Goal: Information Seeking & Learning: Learn about a topic

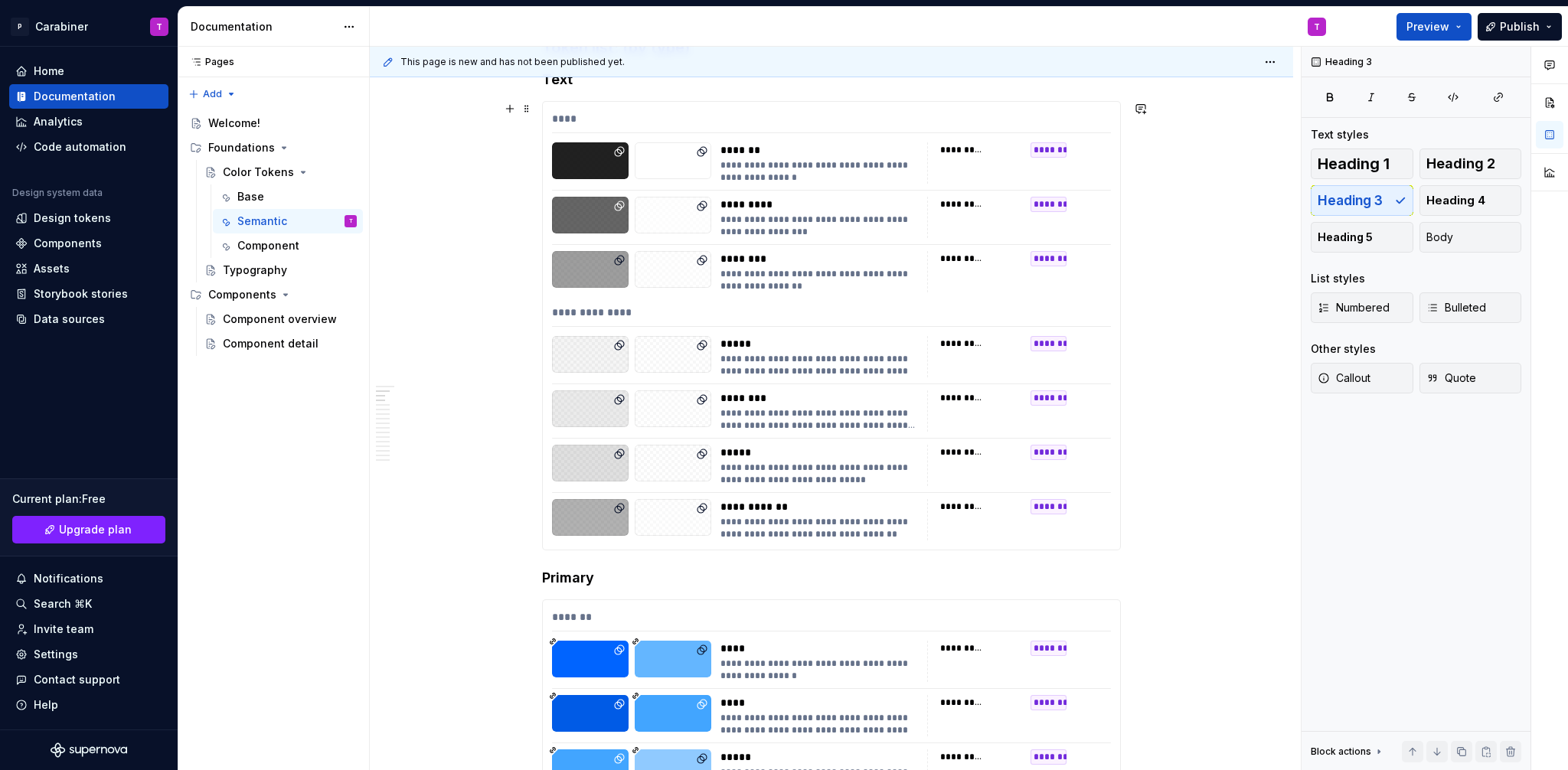
scroll to position [481, 0]
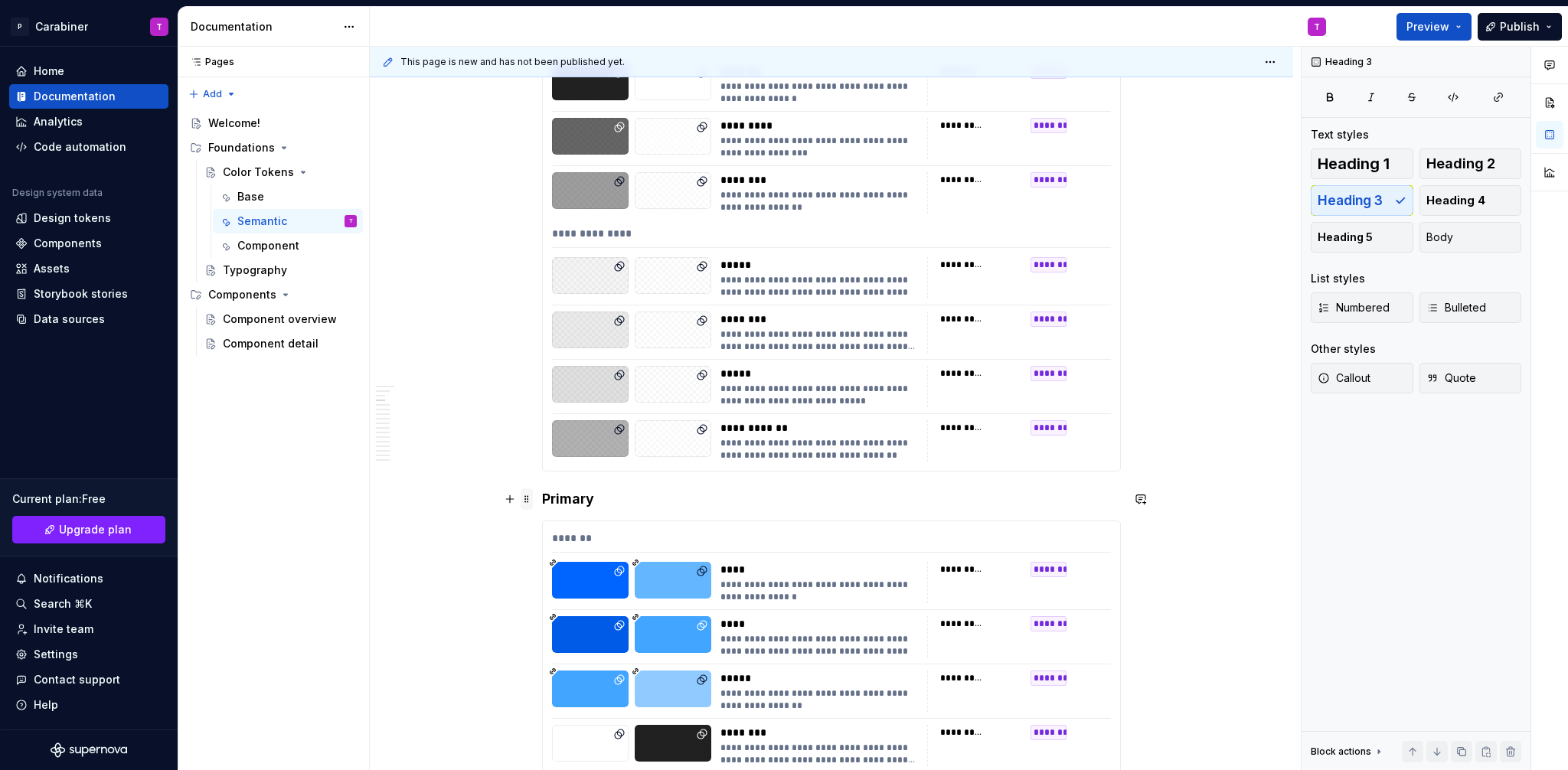
click at [525, 499] on span at bounding box center [526, 499] width 12 height 22
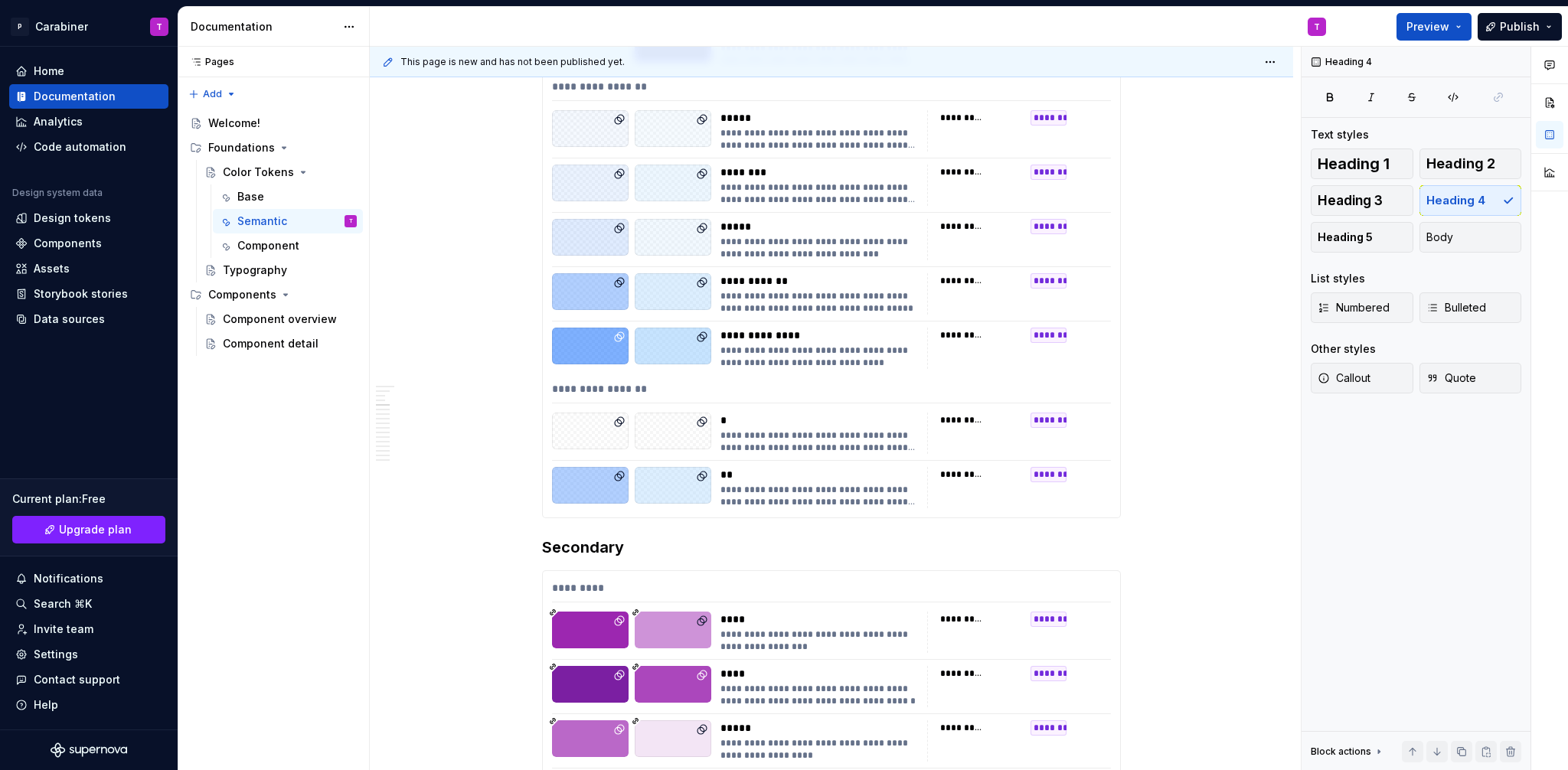
scroll to position [1200, 0]
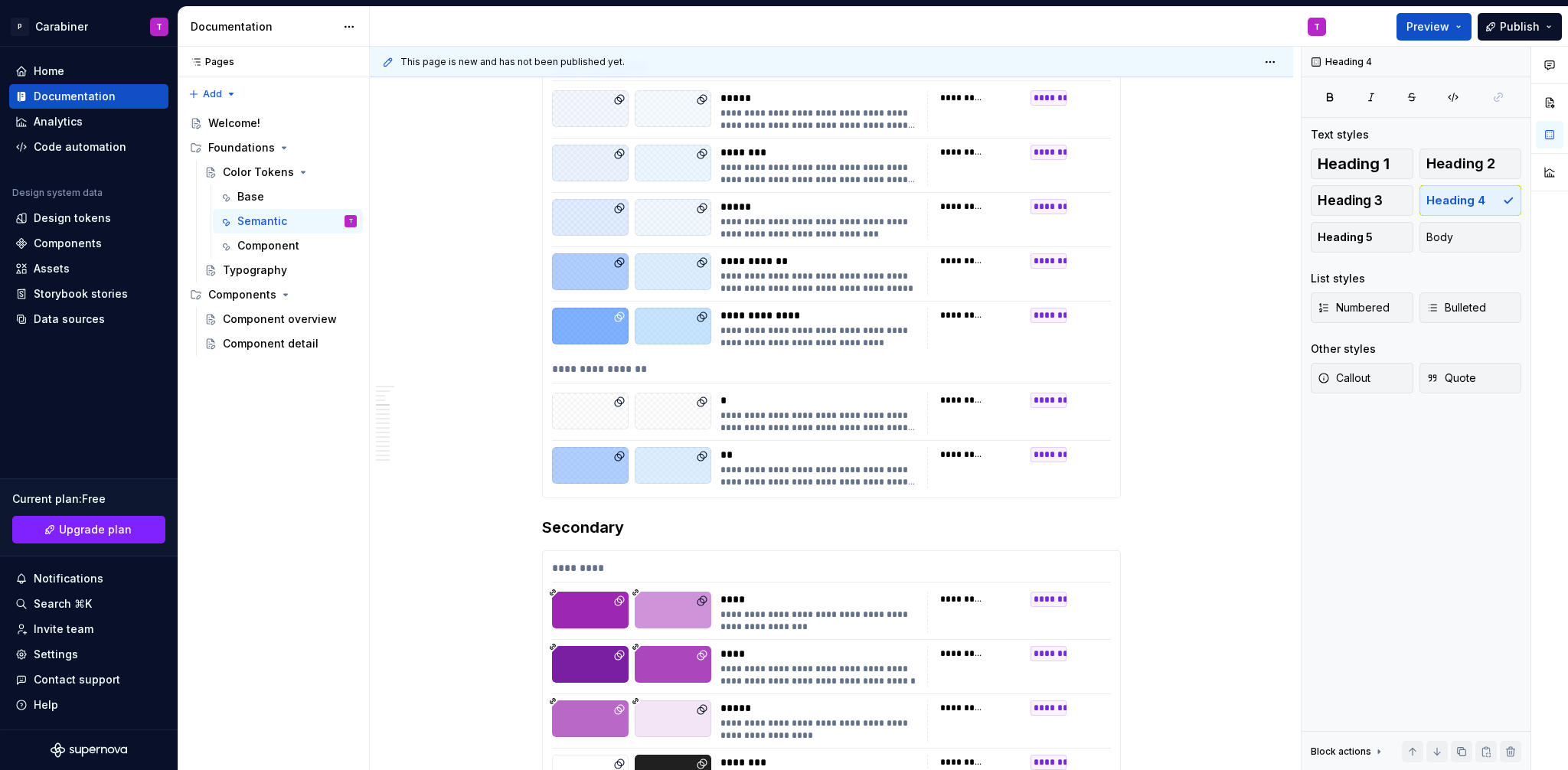
click at [528, 528] on span at bounding box center [526, 527] width 12 height 22
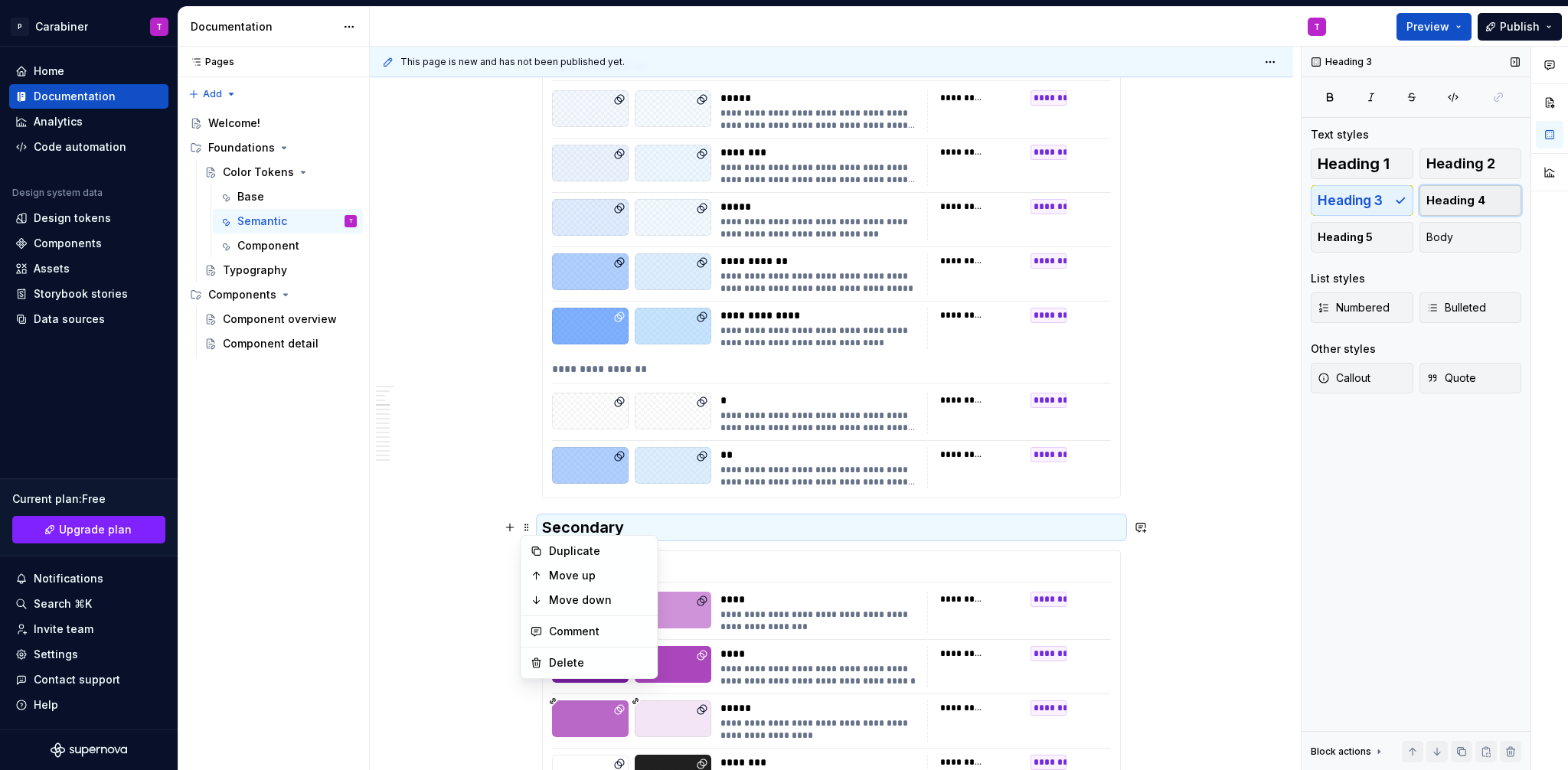
click at [1473, 203] on span "Heading 4" at bounding box center [1455, 200] width 59 height 15
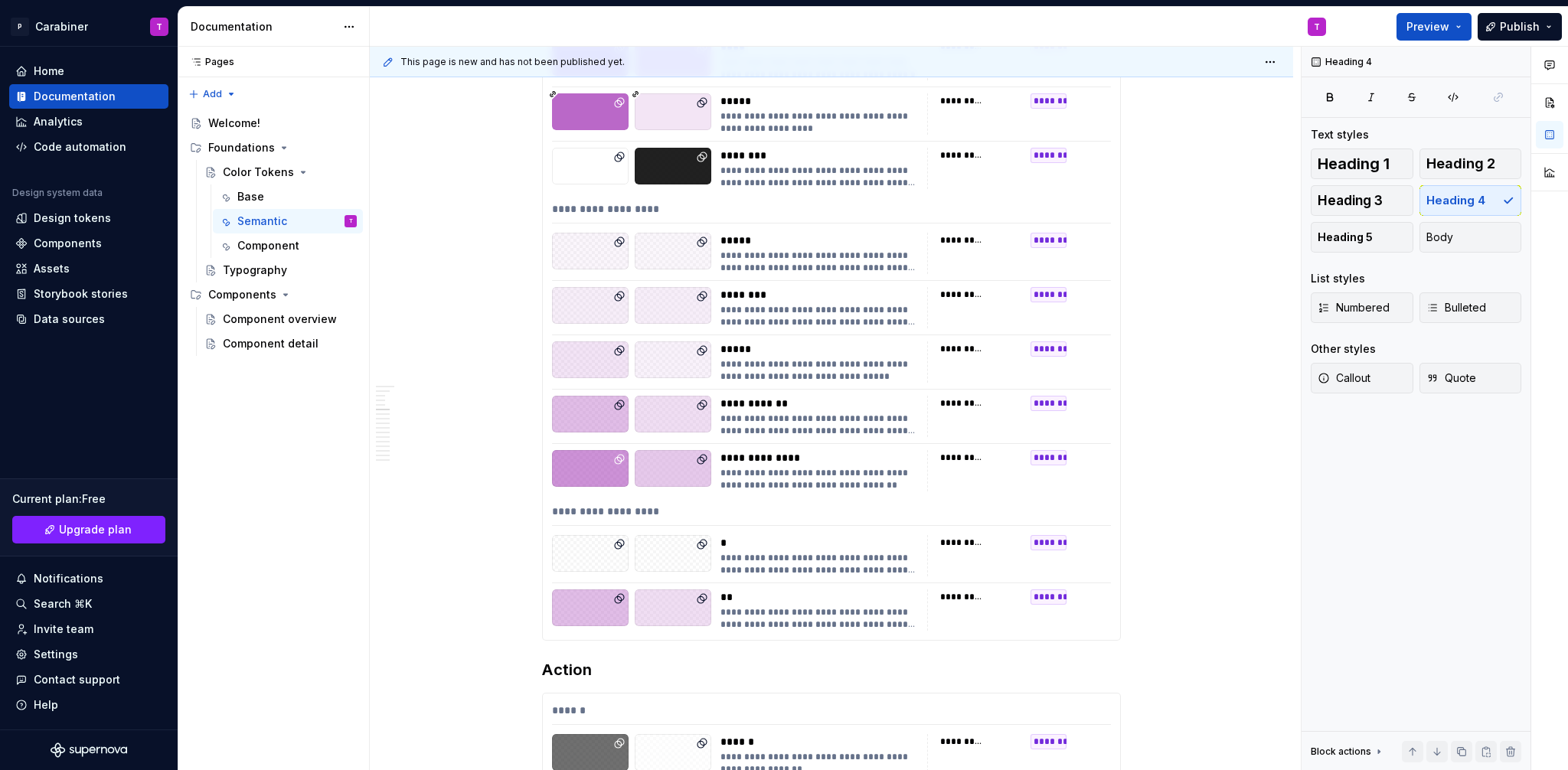
scroll to position [1959, 0]
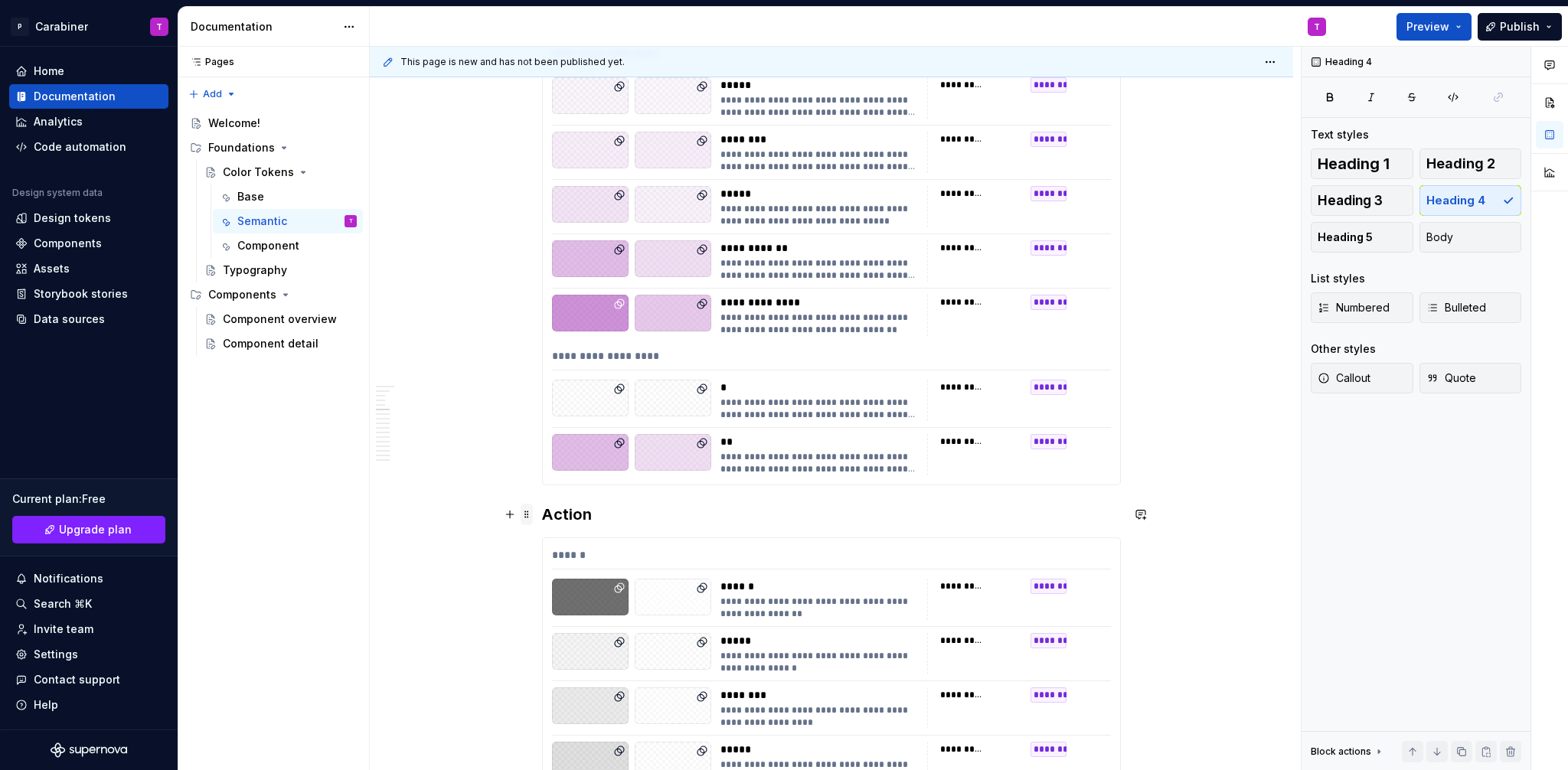
click at [521, 516] on span at bounding box center [526, 514] width 12 height 22
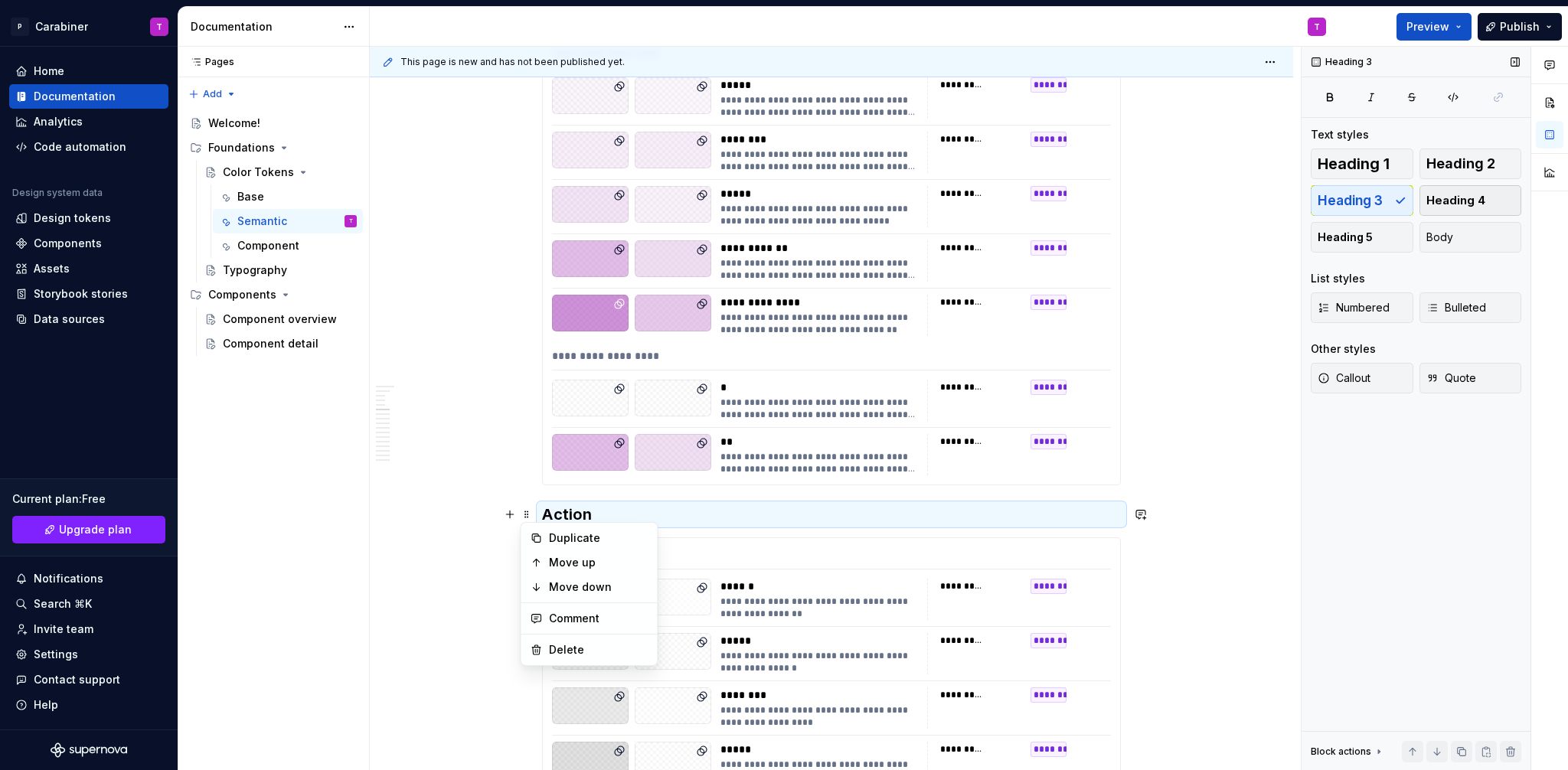
click at [1470, 203] on span "Heading 4" at bounding box center [1455, 200] width 59 height 15
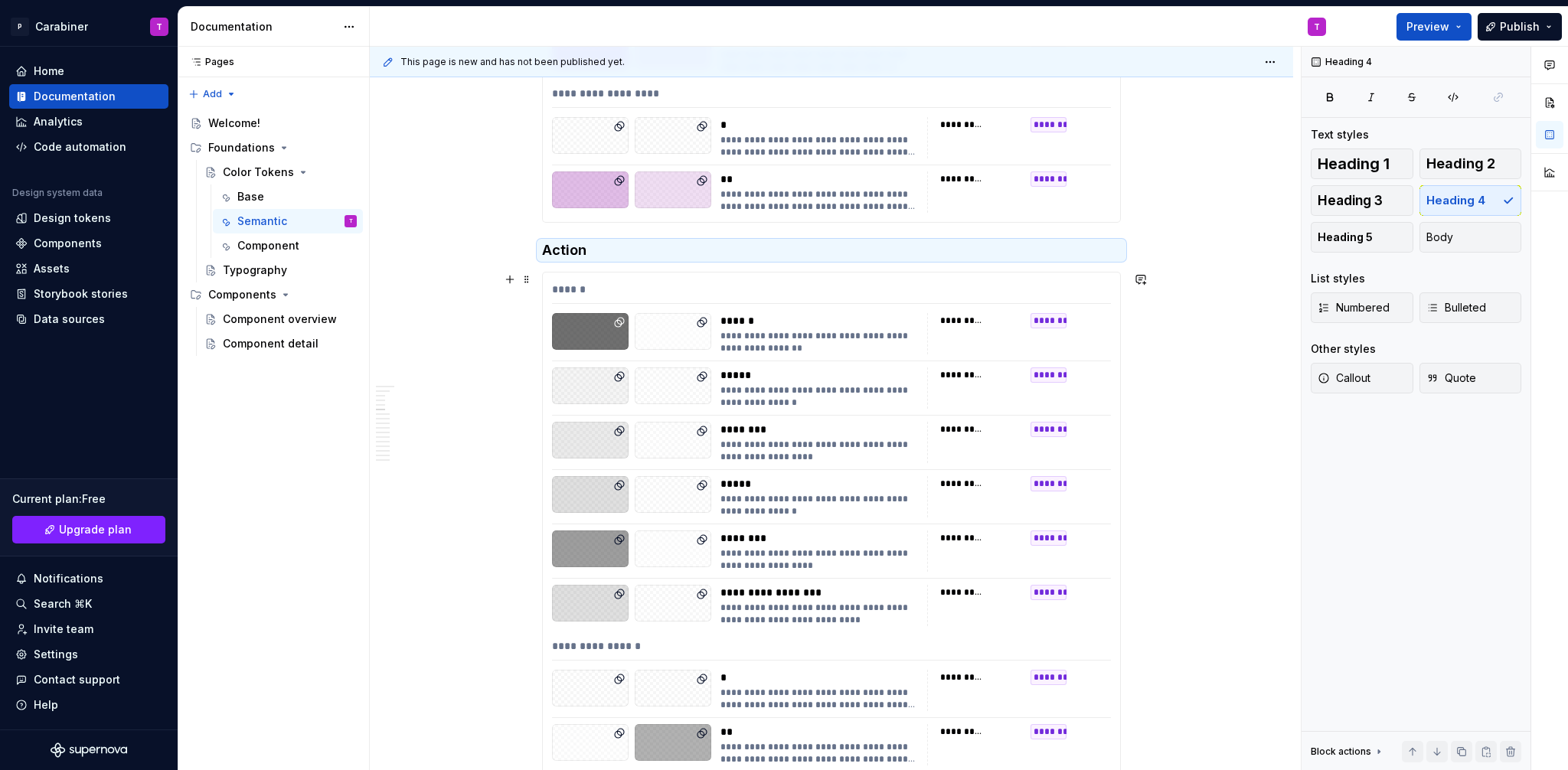
scroll to position [2521, 0]
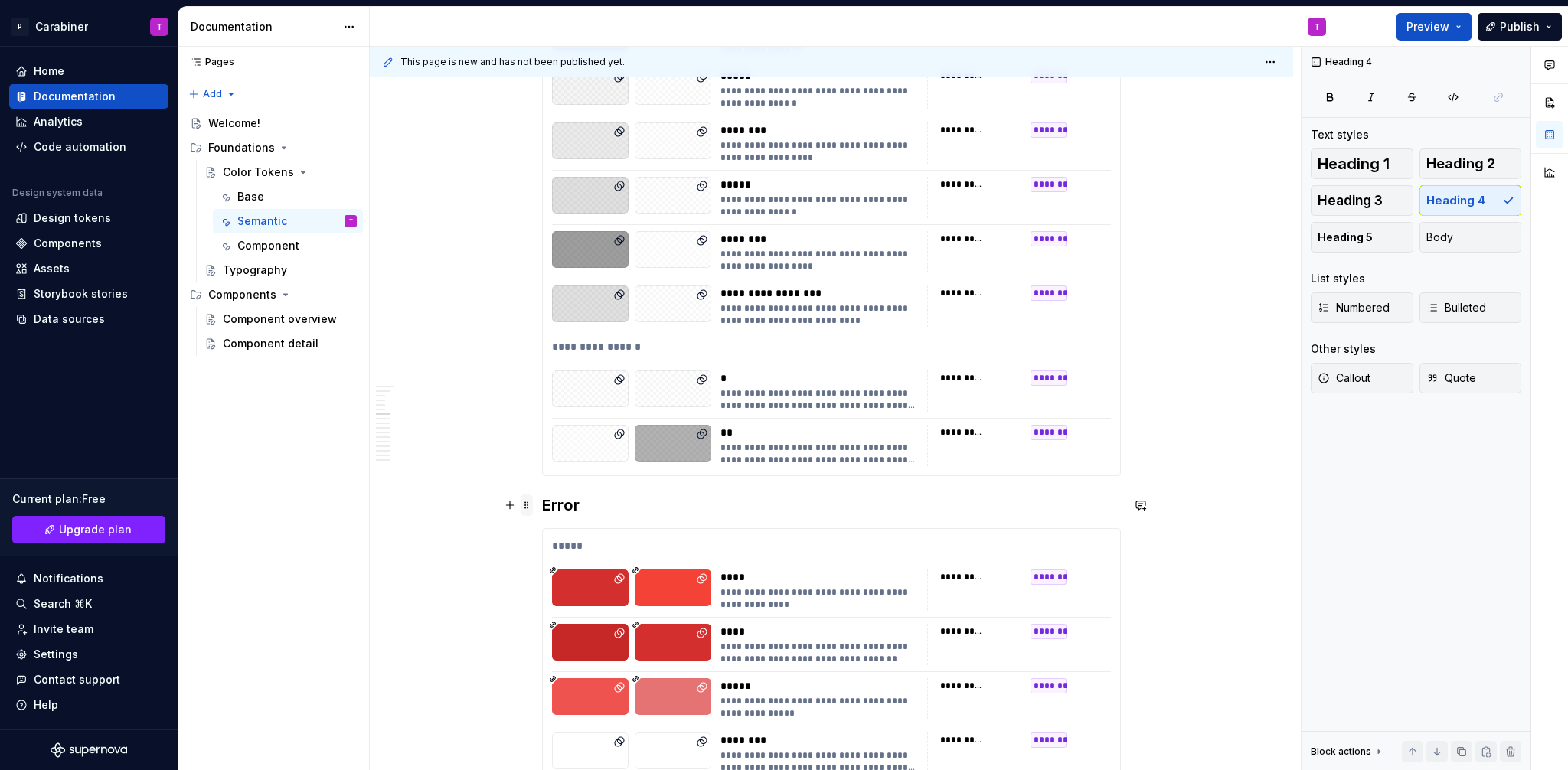
click at [528, 506] on span at bounding box center [526, 505] width 12 height 22
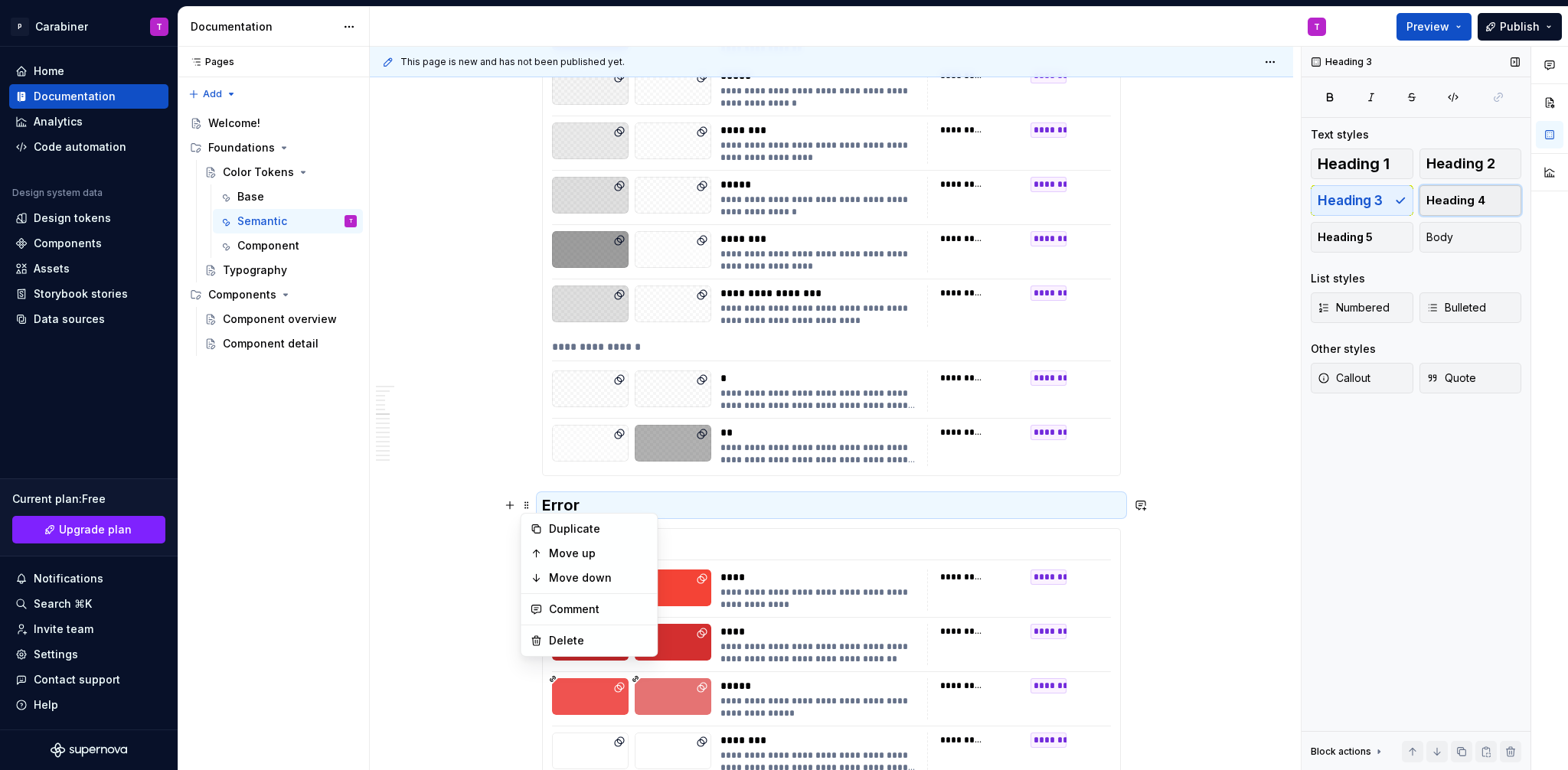
click at [1470, 198] on span "Heading 4" at bounding box center [1455, 200] width 59 height 15
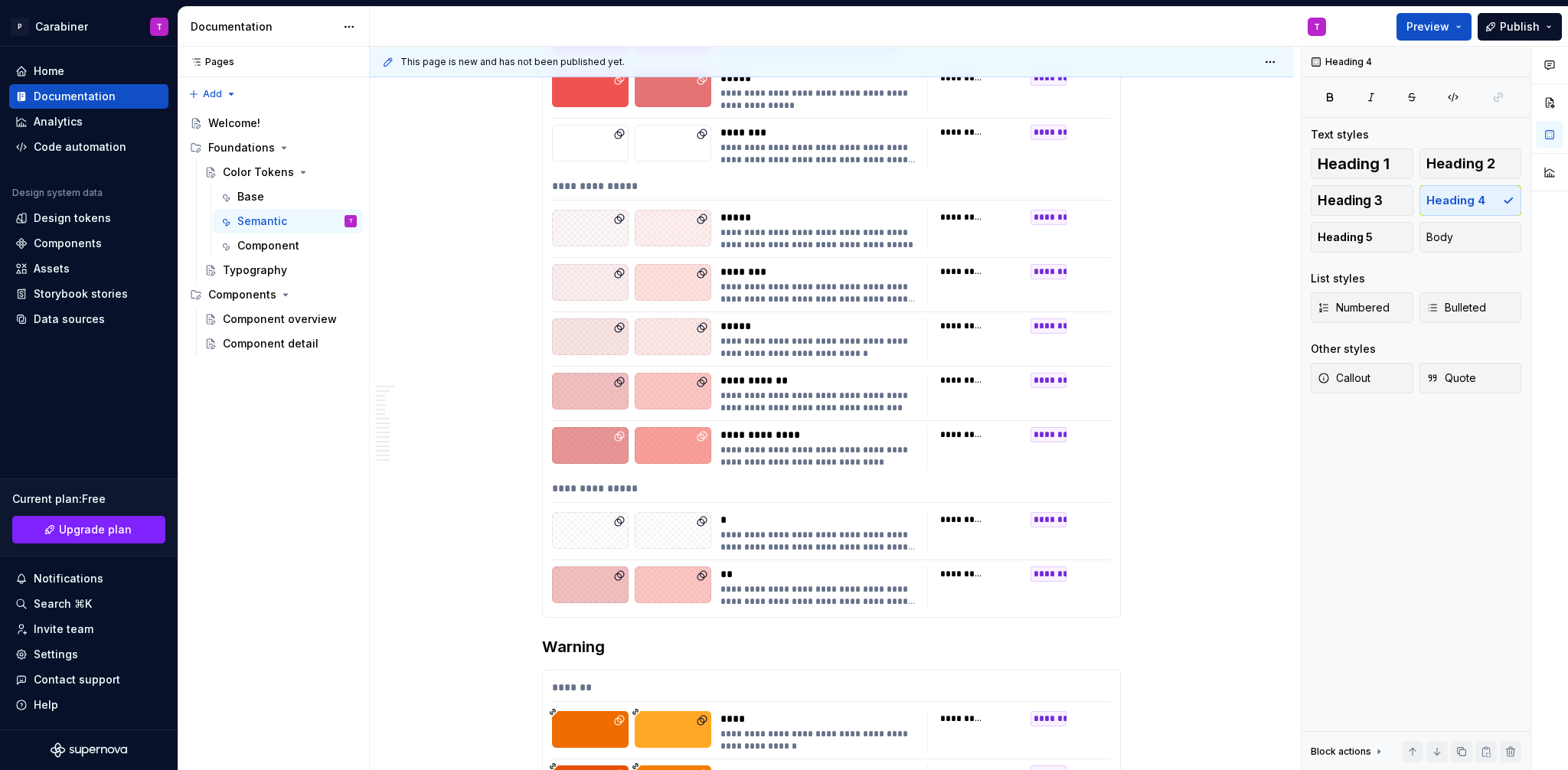
scroll to position [3283, 0]
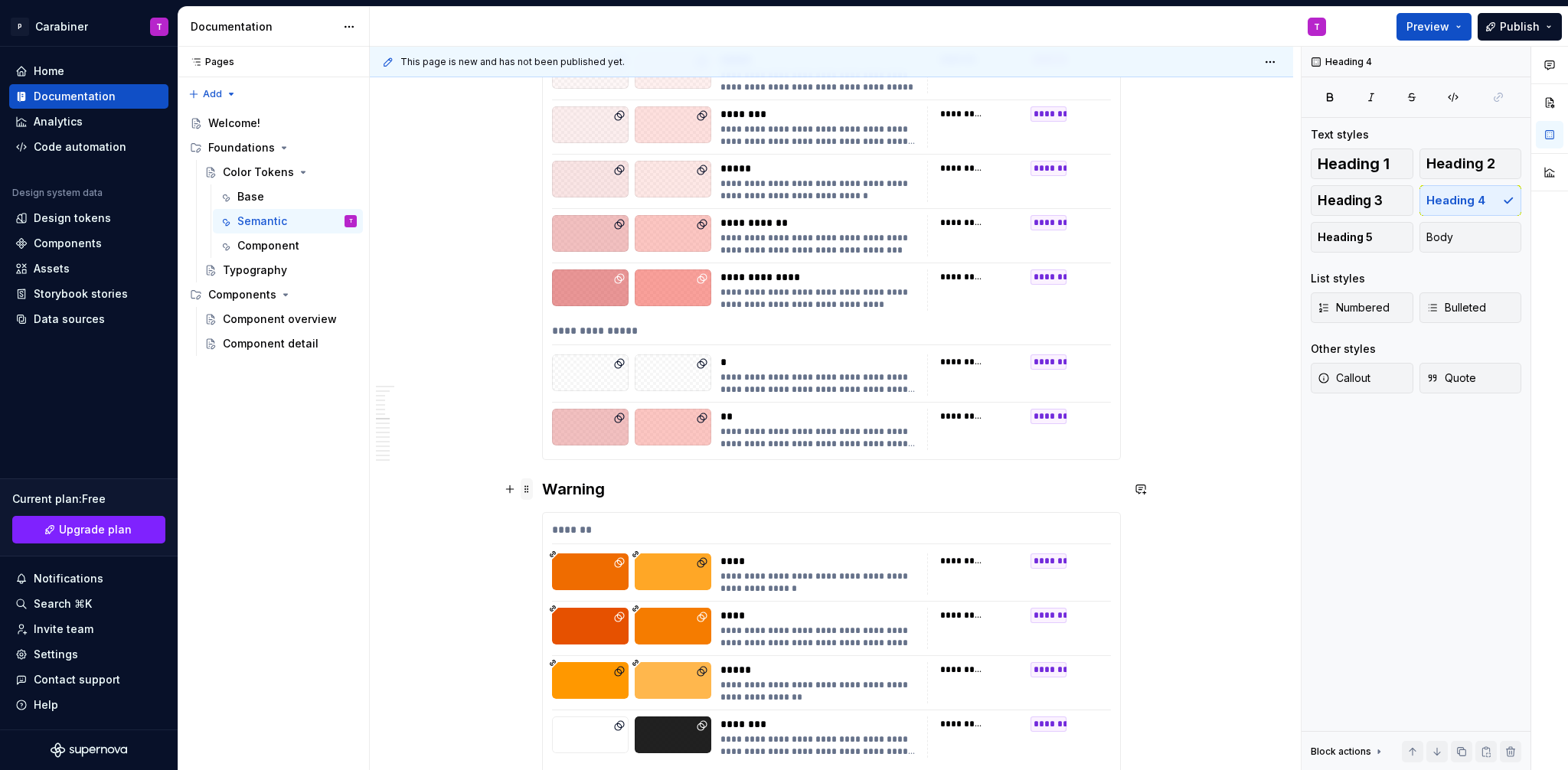
click at [528, 489] on span at bounding box center [526, 489] width 12 height 22
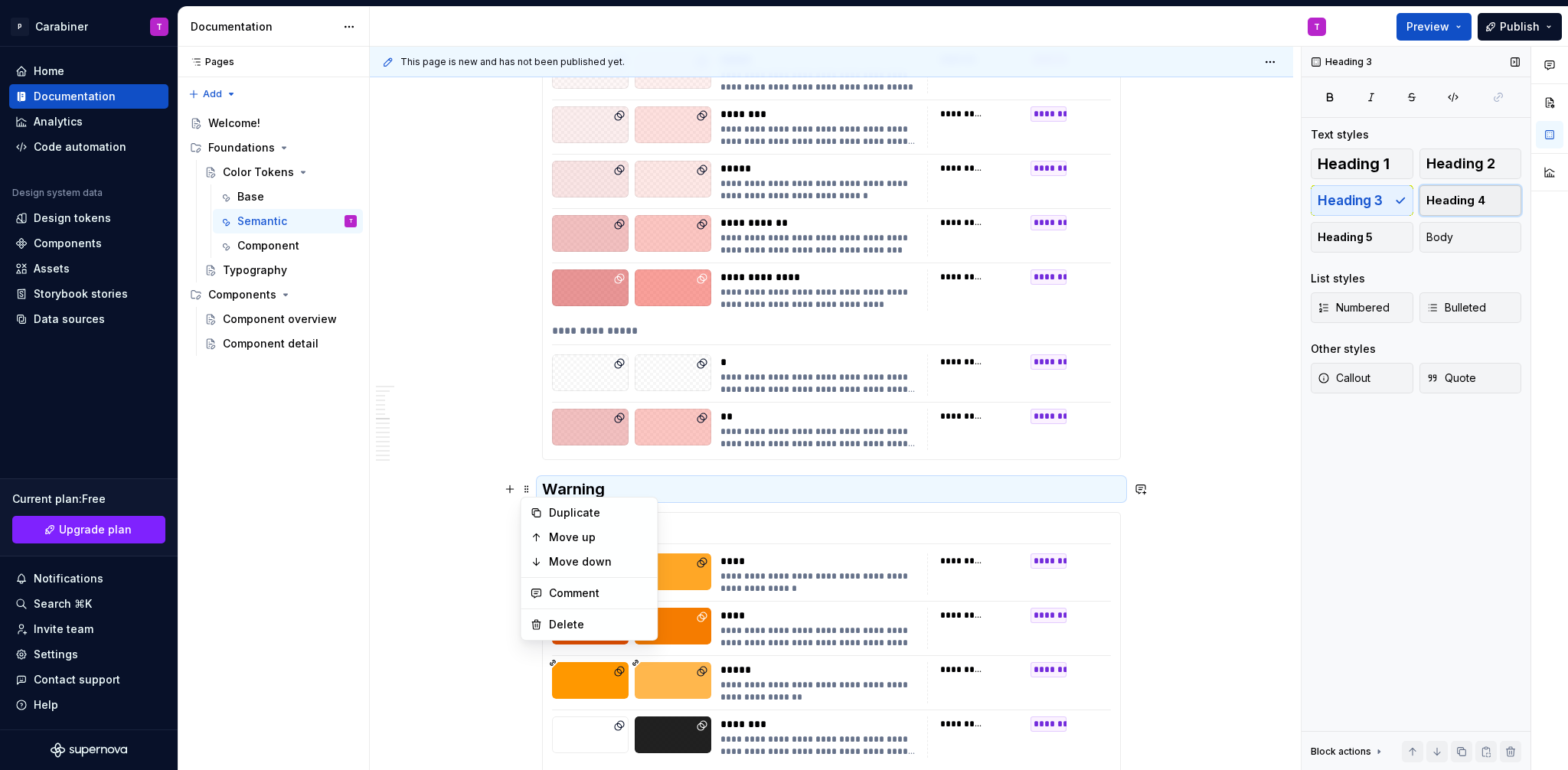
click at [1462, 195] on span "Heading 4" at bounding box center [1455, 200] width 59 height 15
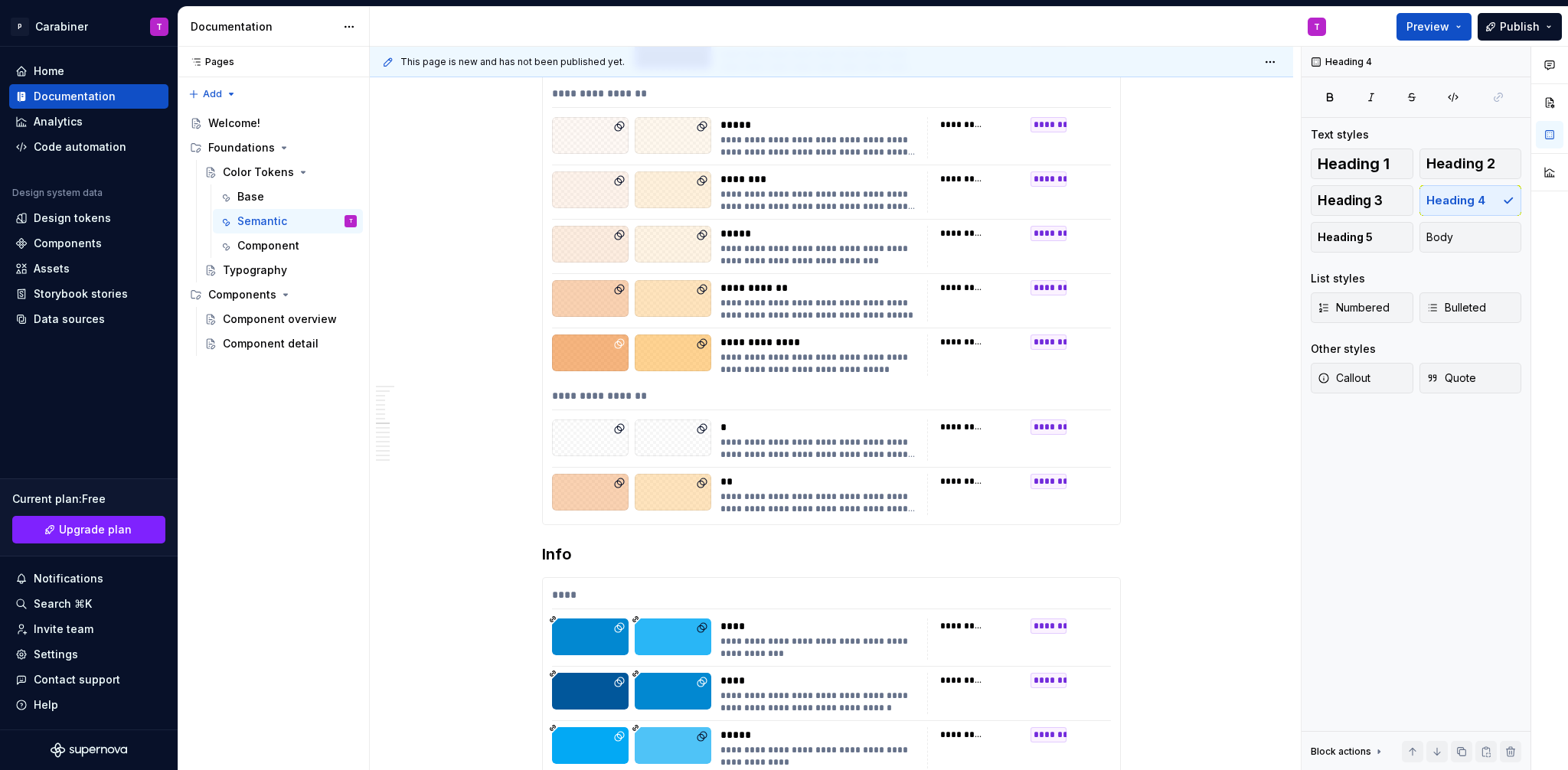
scroll to position [4042, 0]
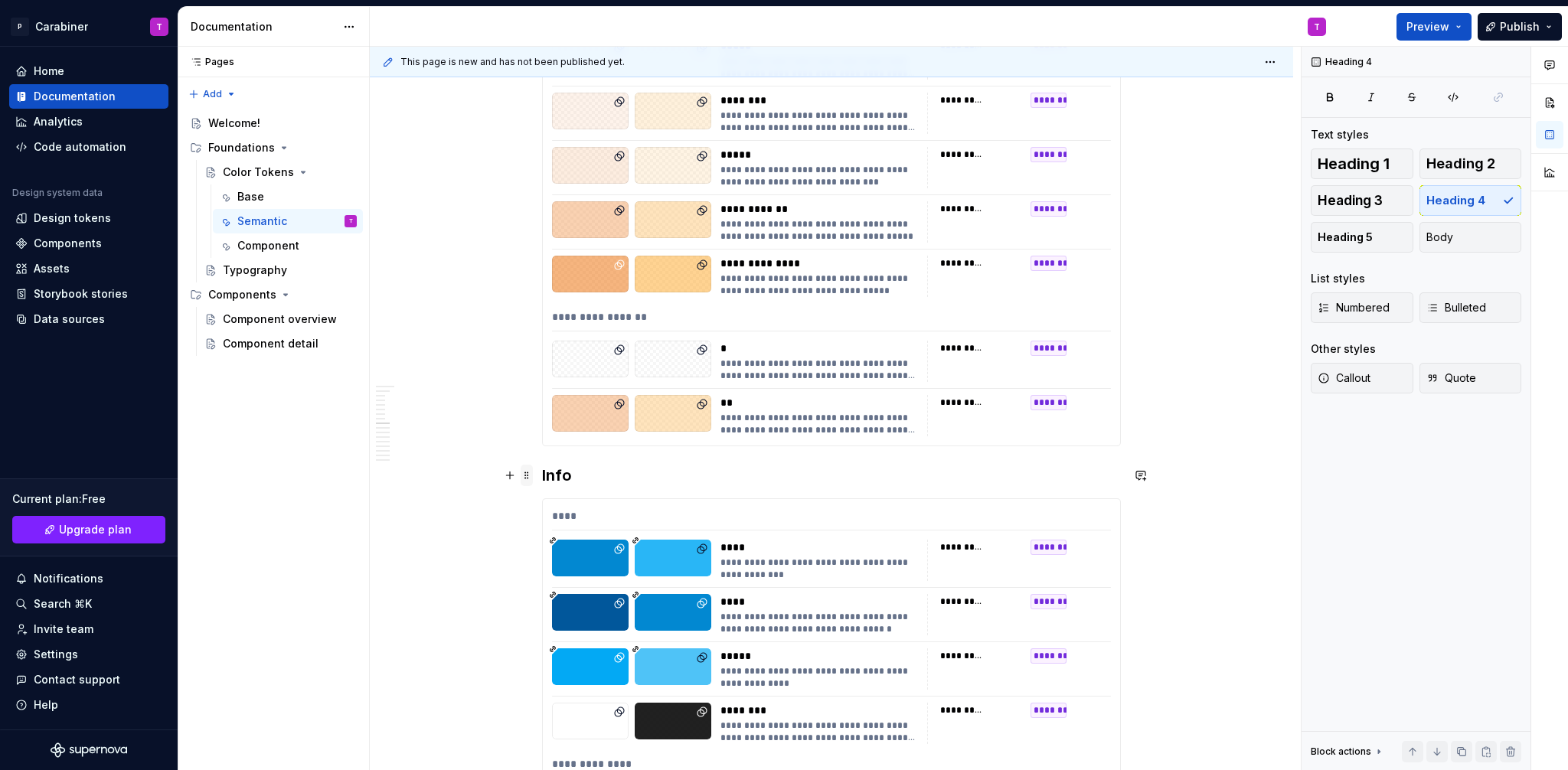
click at [528, 476] on span at bounding box center [526, 475] width 12 height 22
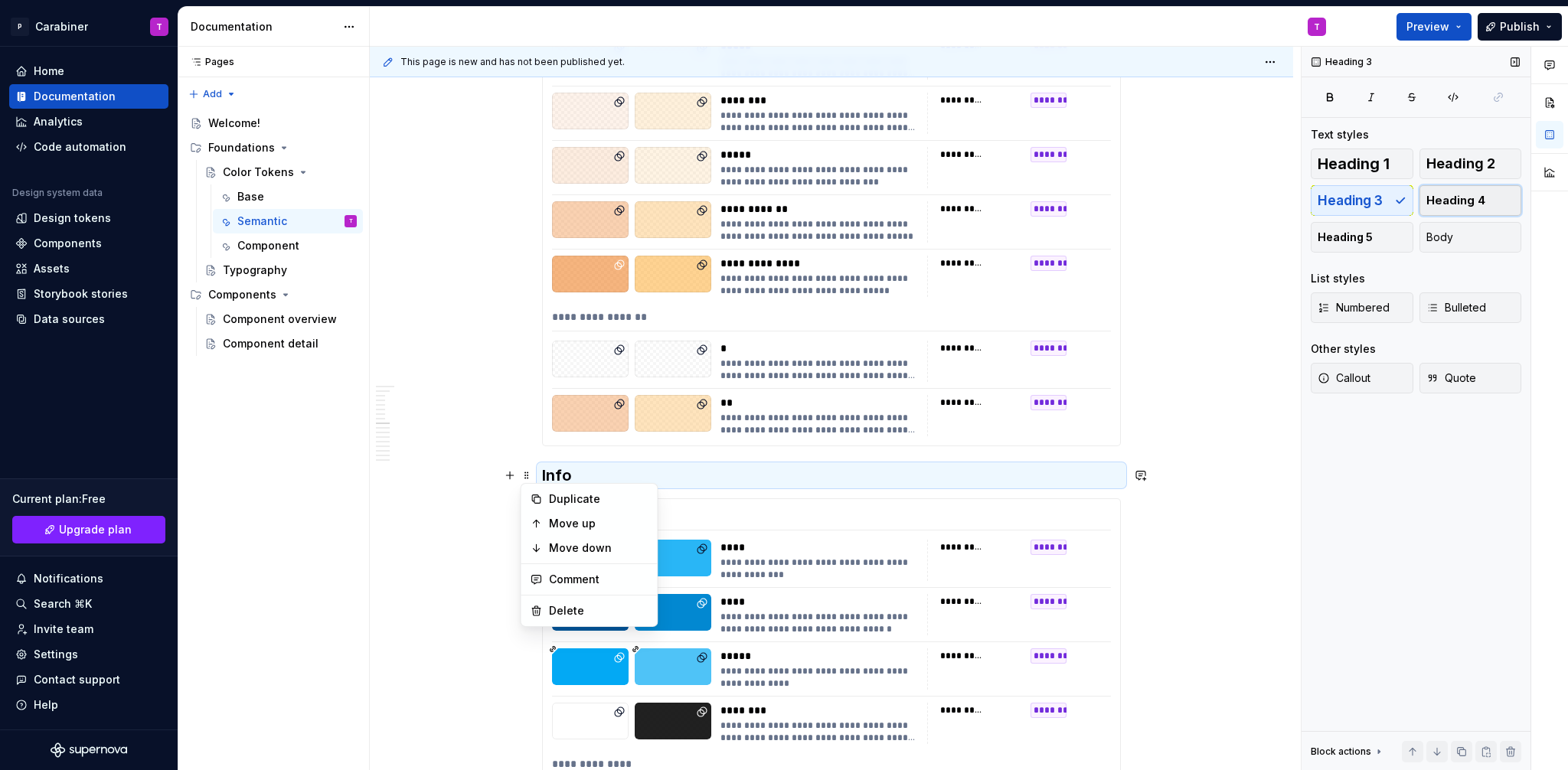
click at [1455, 198] on span "Heading 4" at bounding box center [1455, 200] width 59 height 15
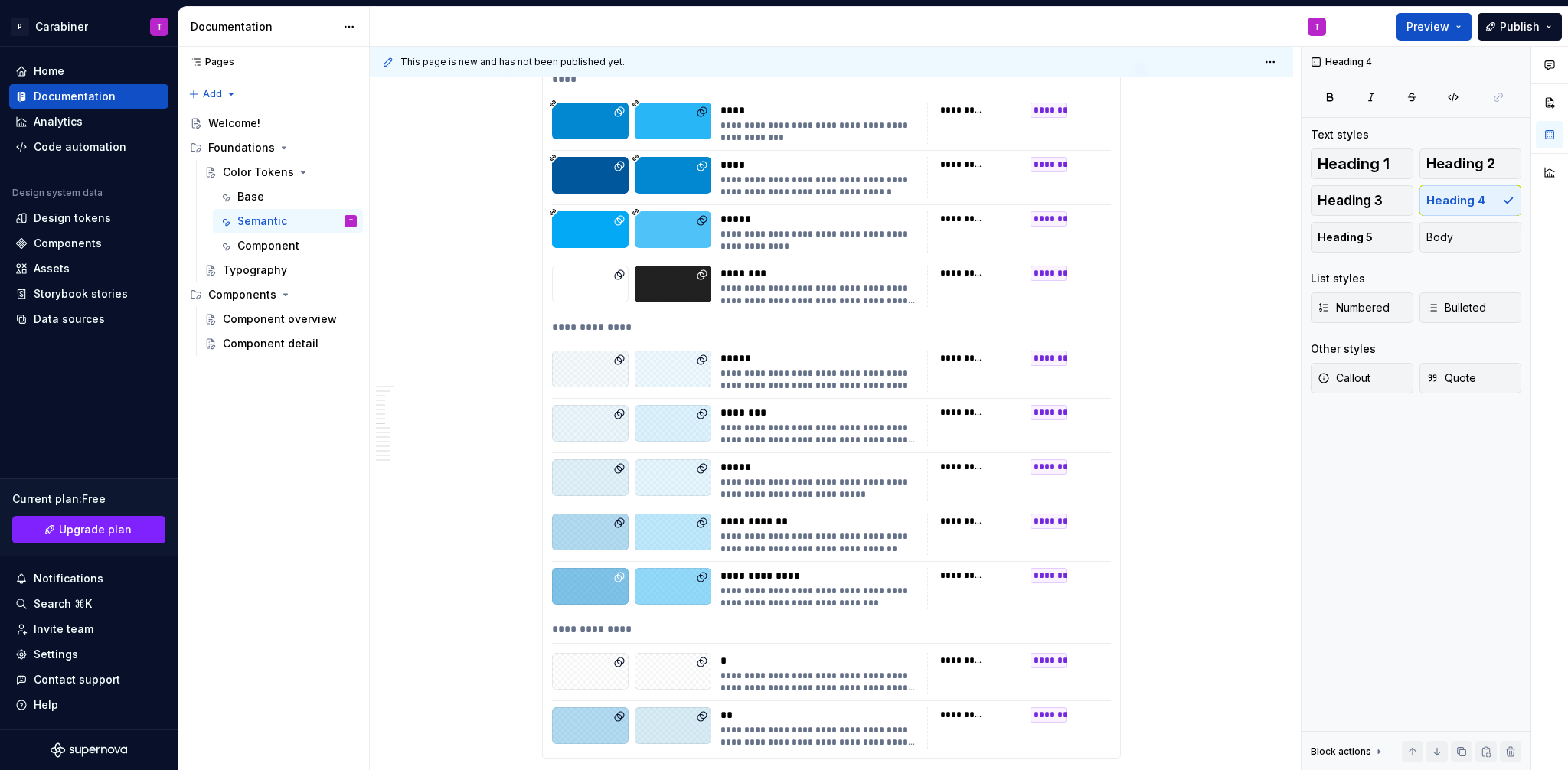
scroll to position [4711, 0]
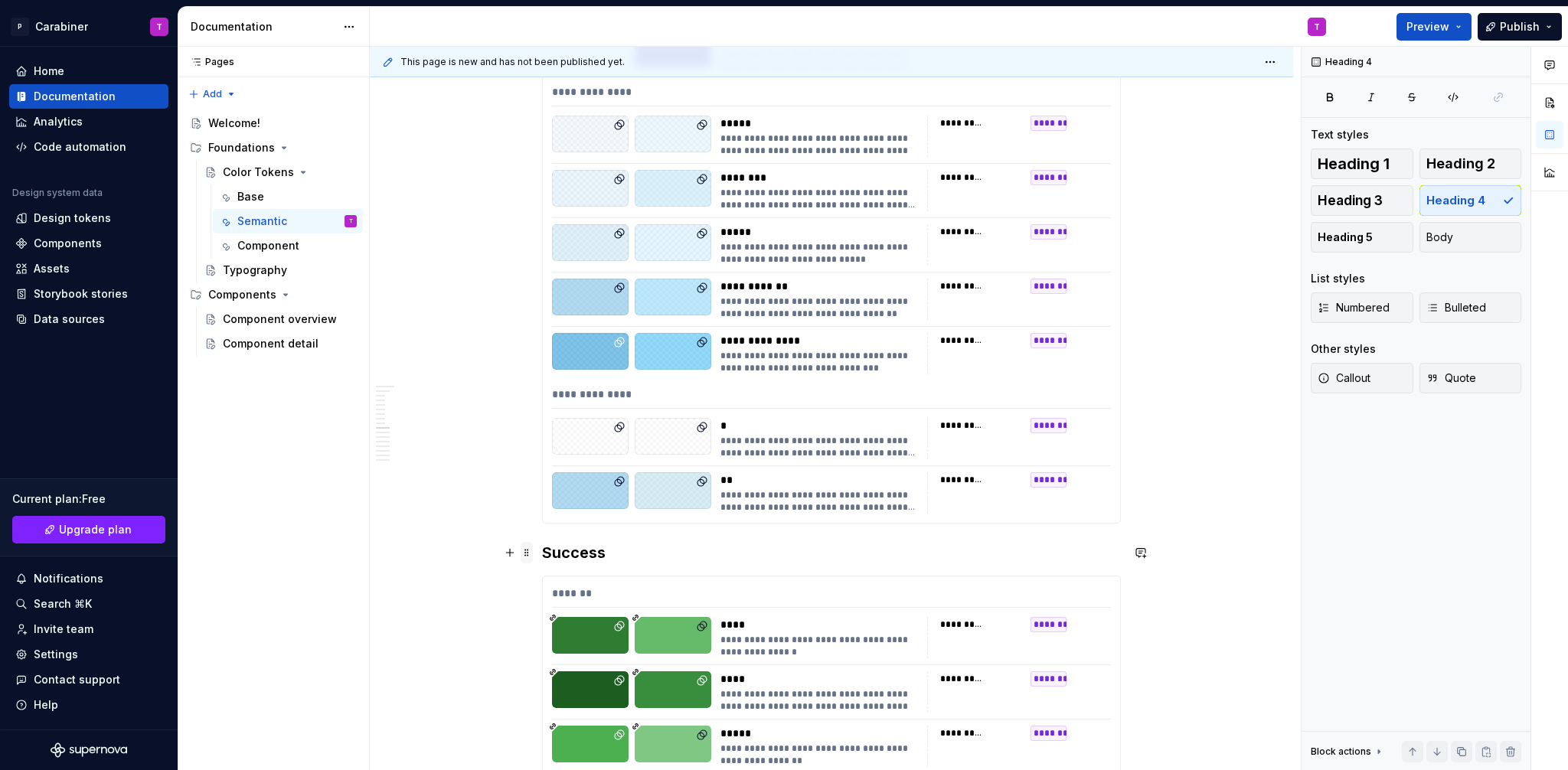
click at [528, 556] on span at bounding box center [526, 553] width 12 height 22
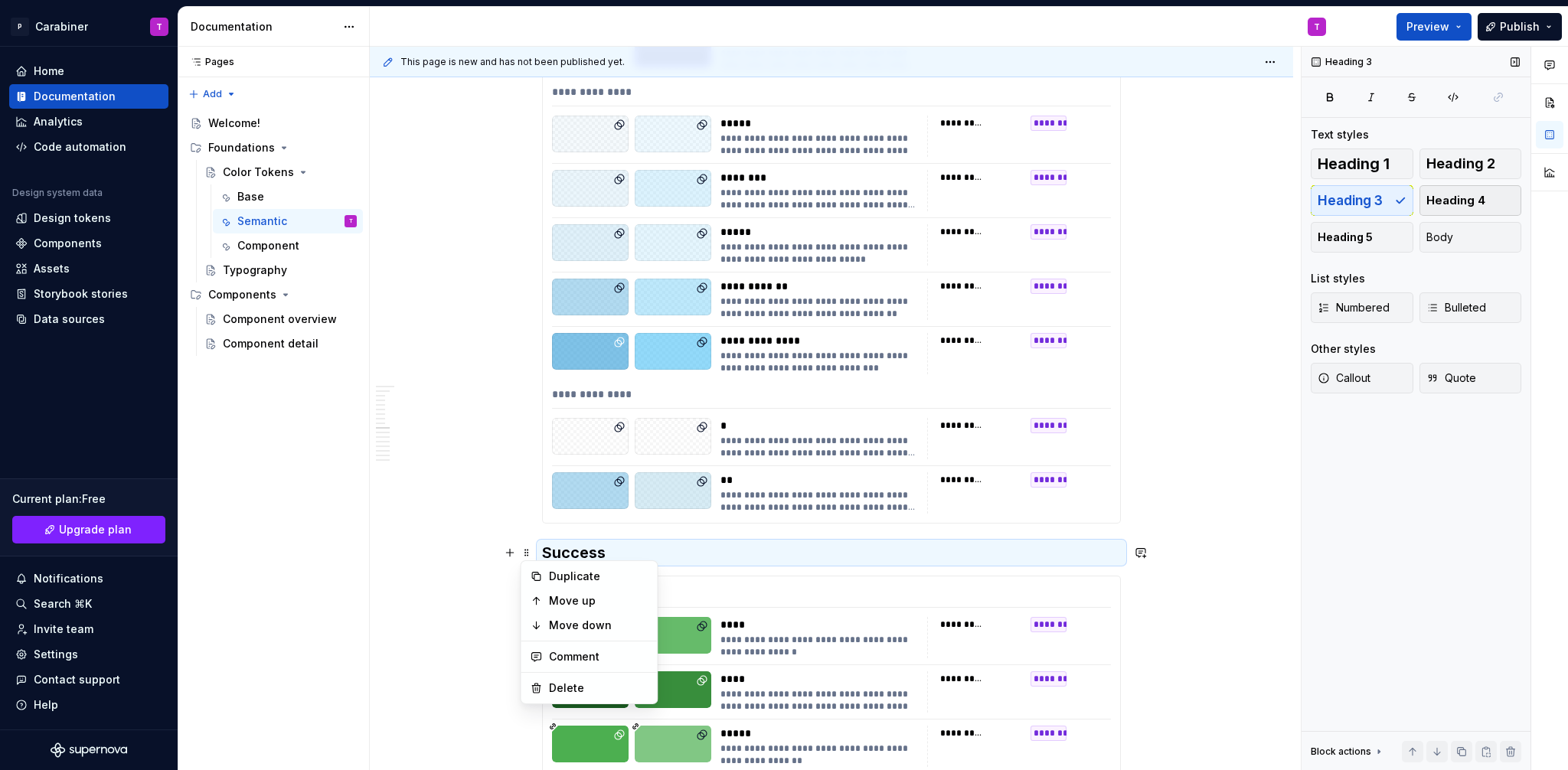
click at [1471, 200] on span "Heading 4" at bounding box center [1455, 200] width 59 height 15
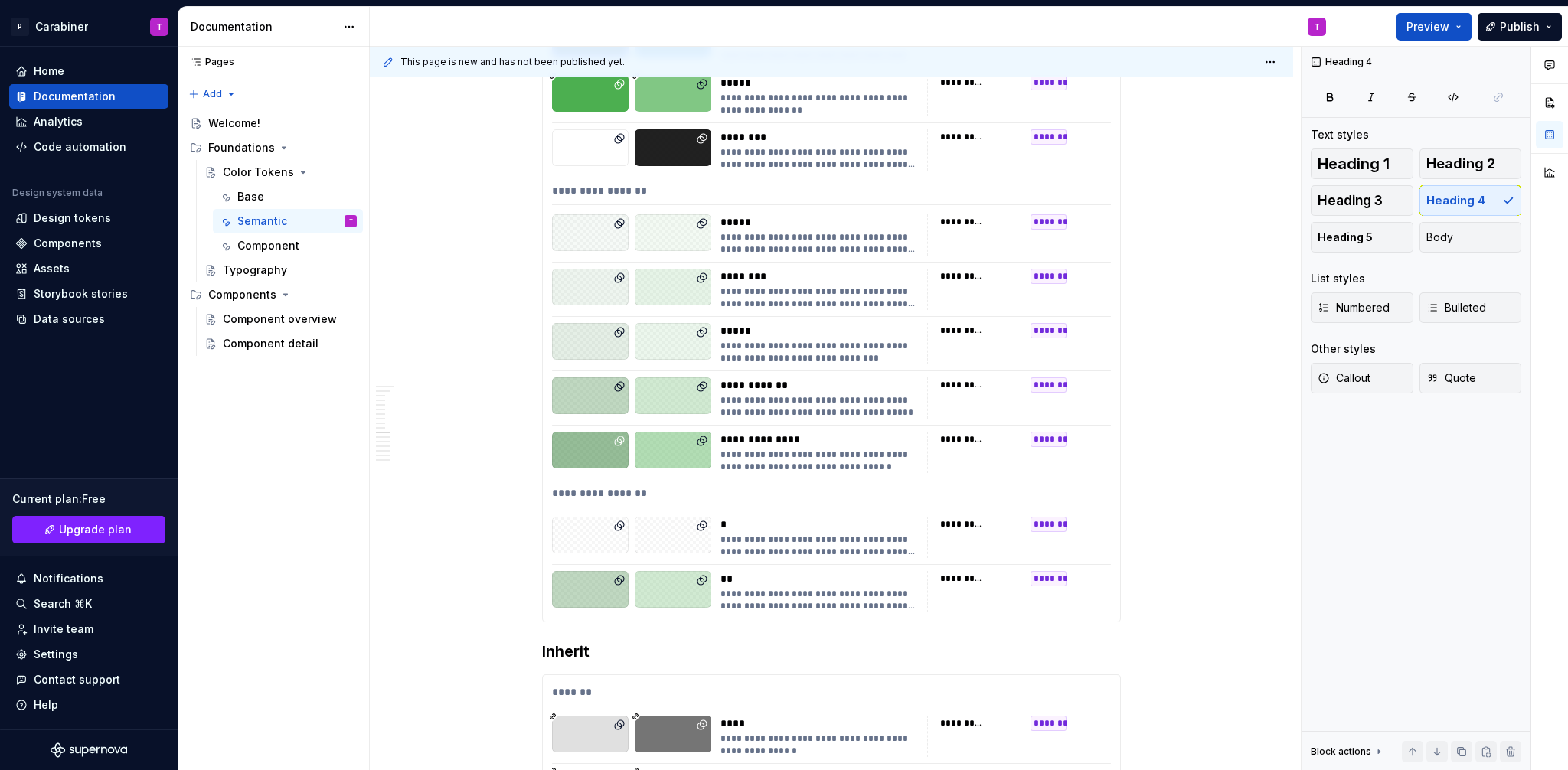
scroll to position [5516, 0]
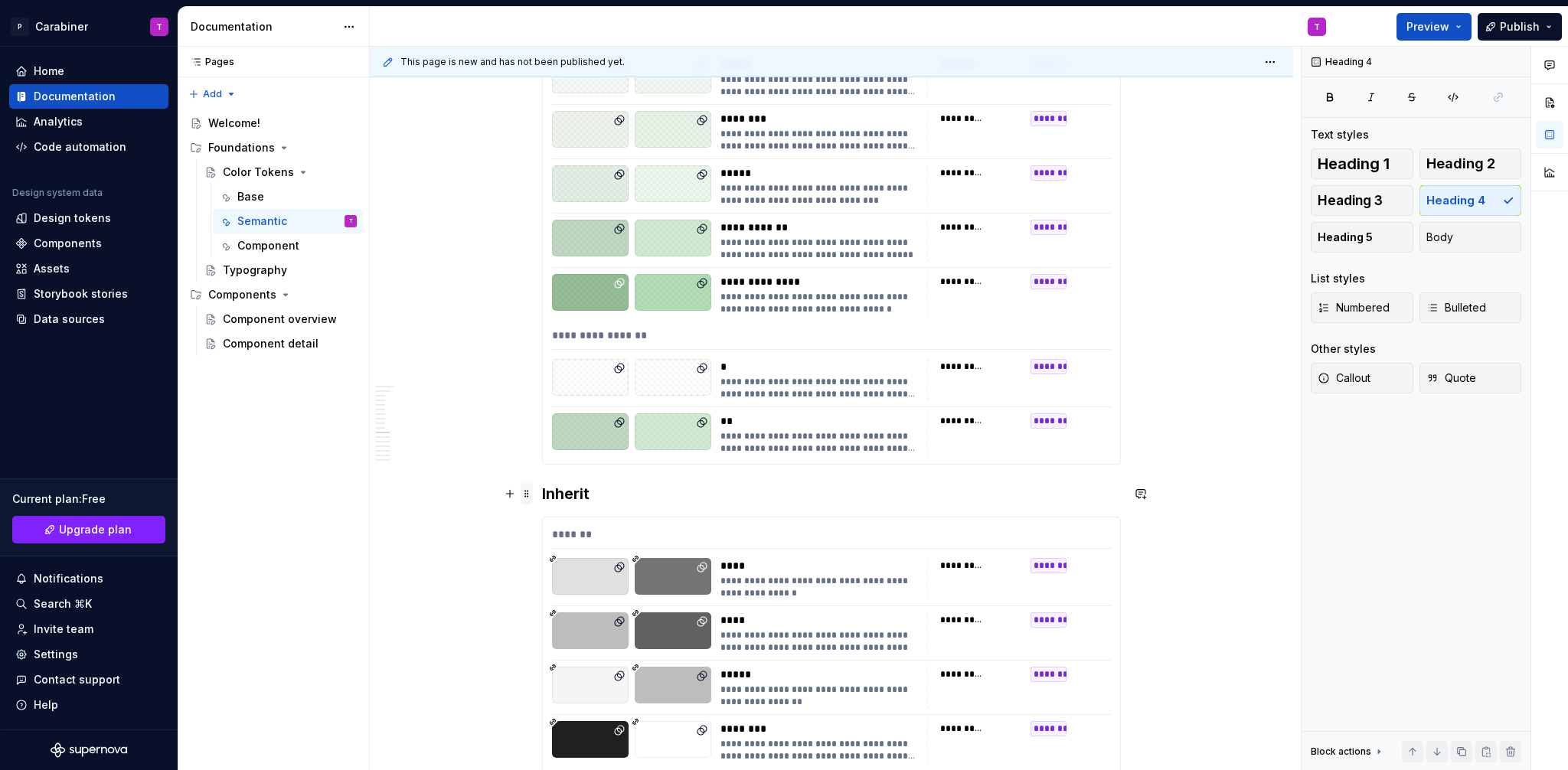
click at [528, 495] on span at bounding box center [526, 494] width 12 height 22
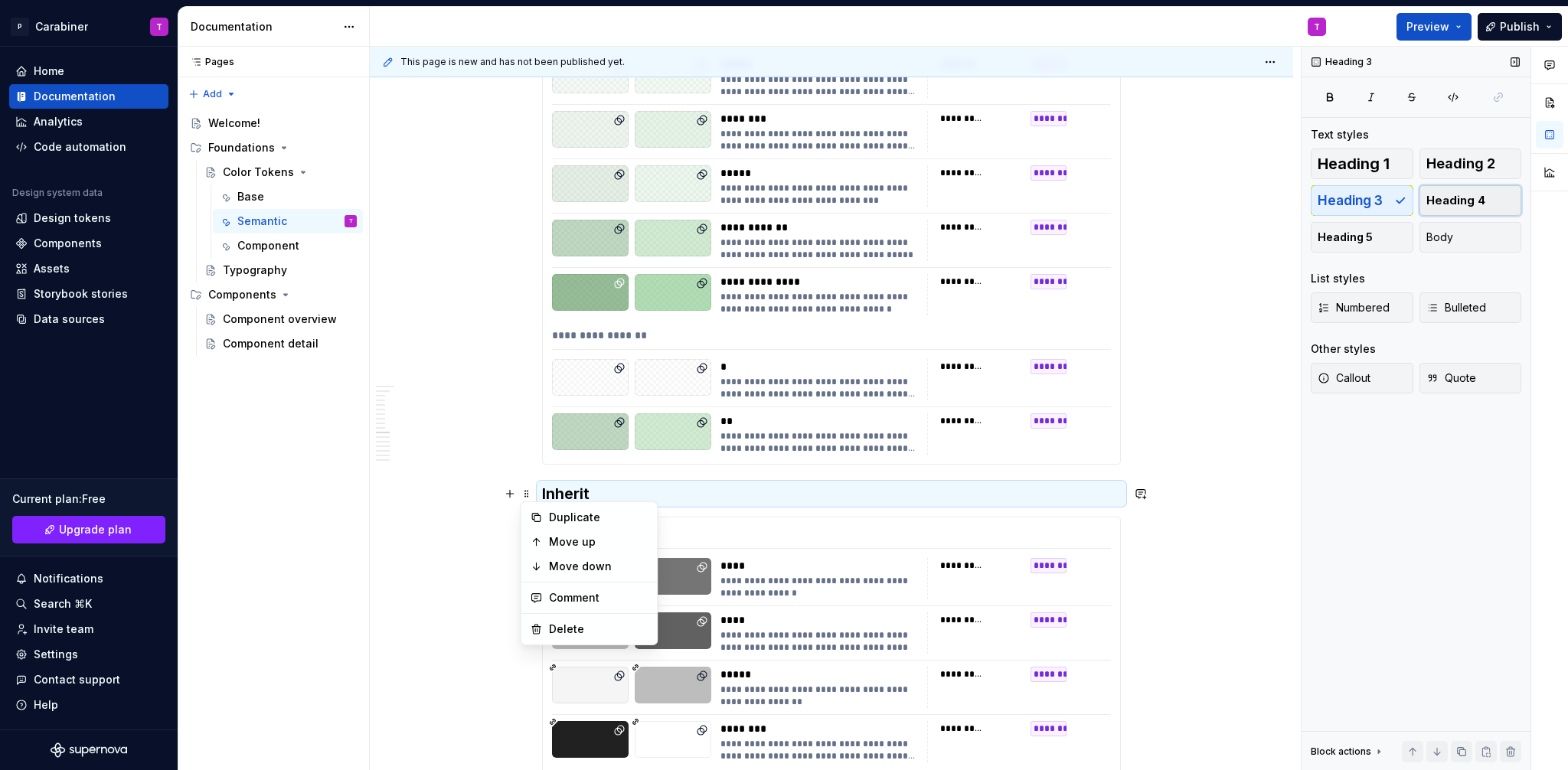
click at [1453, 202] on span "Heading 4" at bounding box center [1455, 200] width 59 height 15
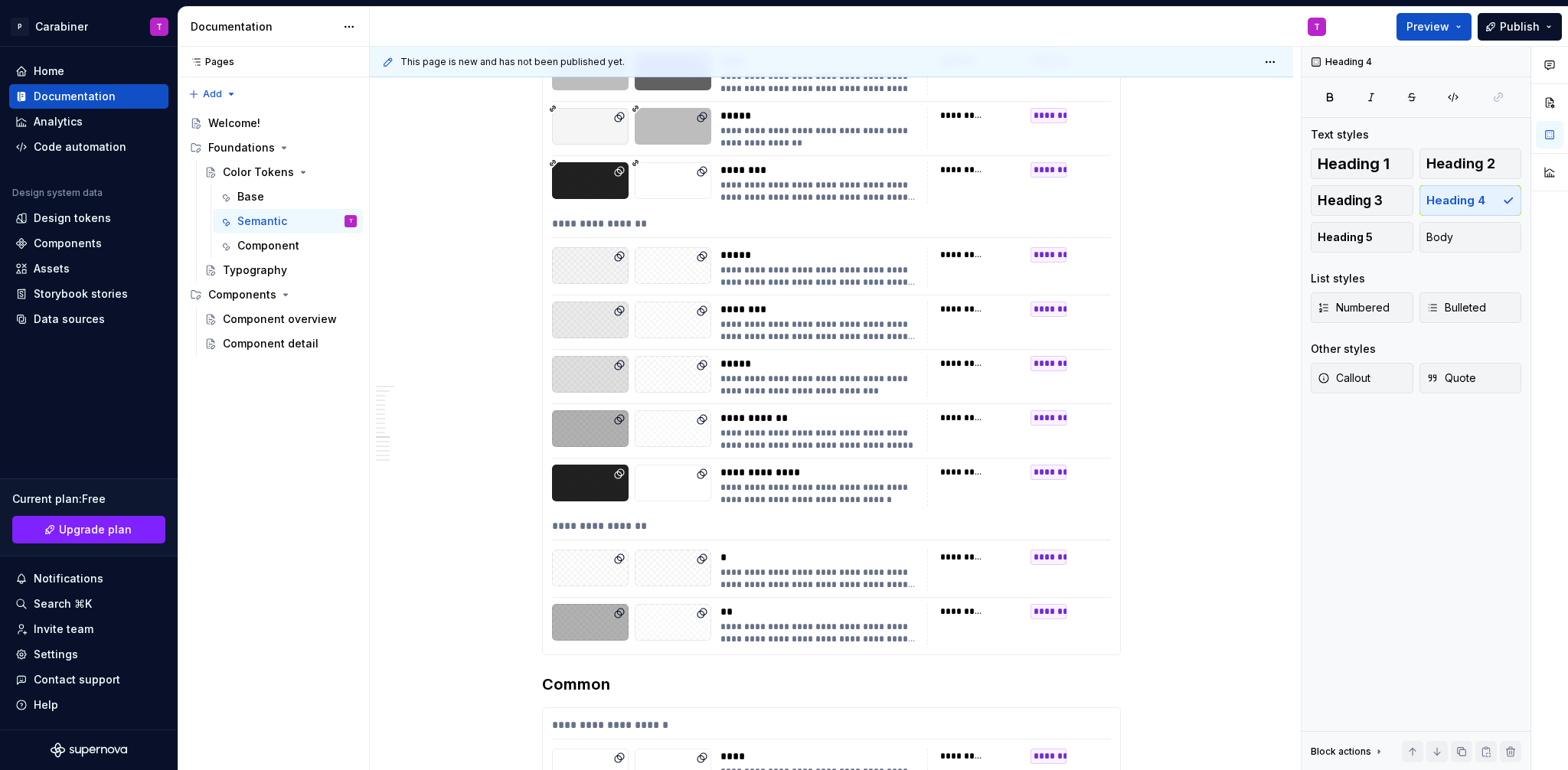
scroll to position [6203, 0]
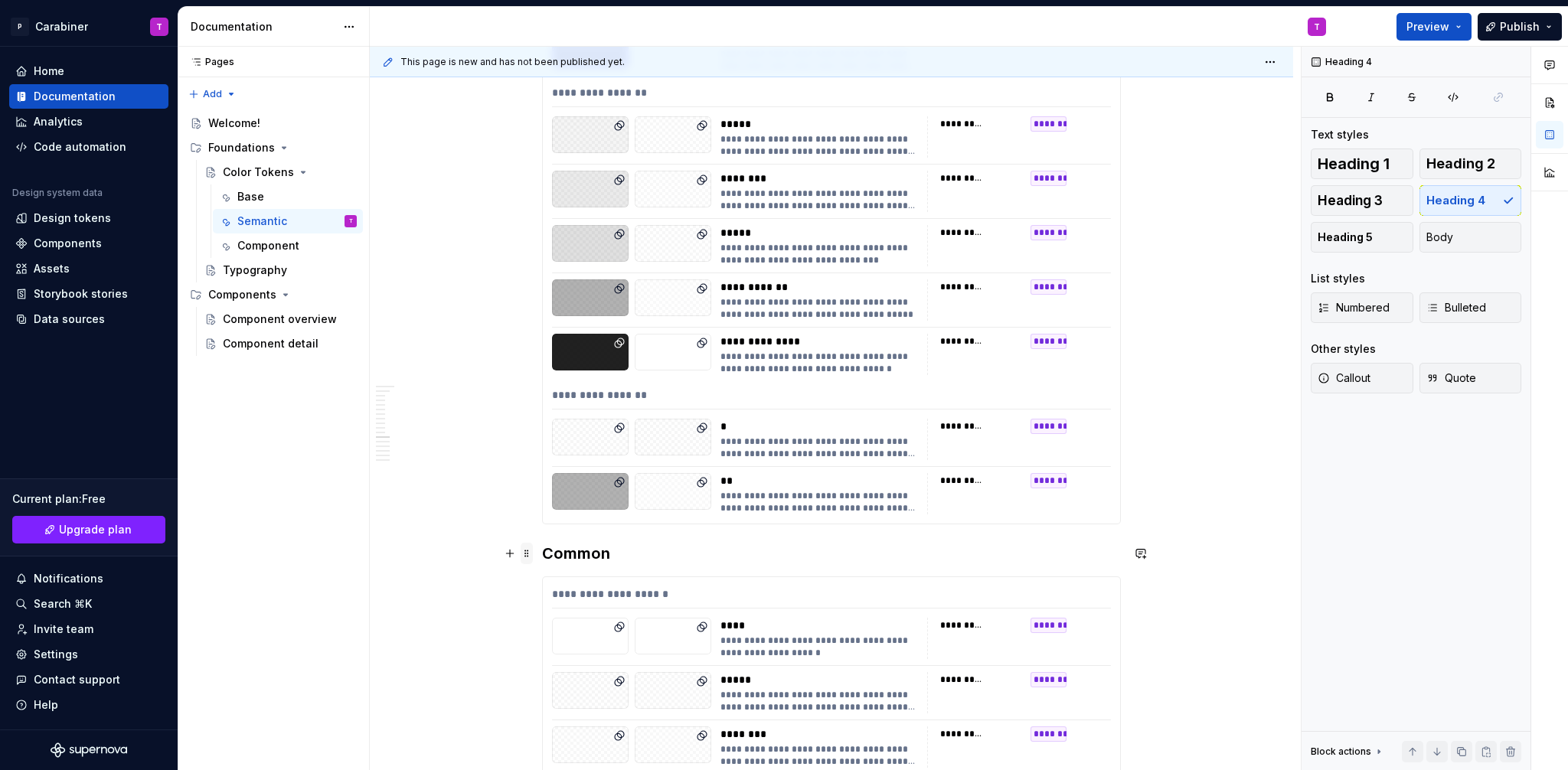
click at [526, 554] on span at bounding box center [526, 553] width 12 height 22
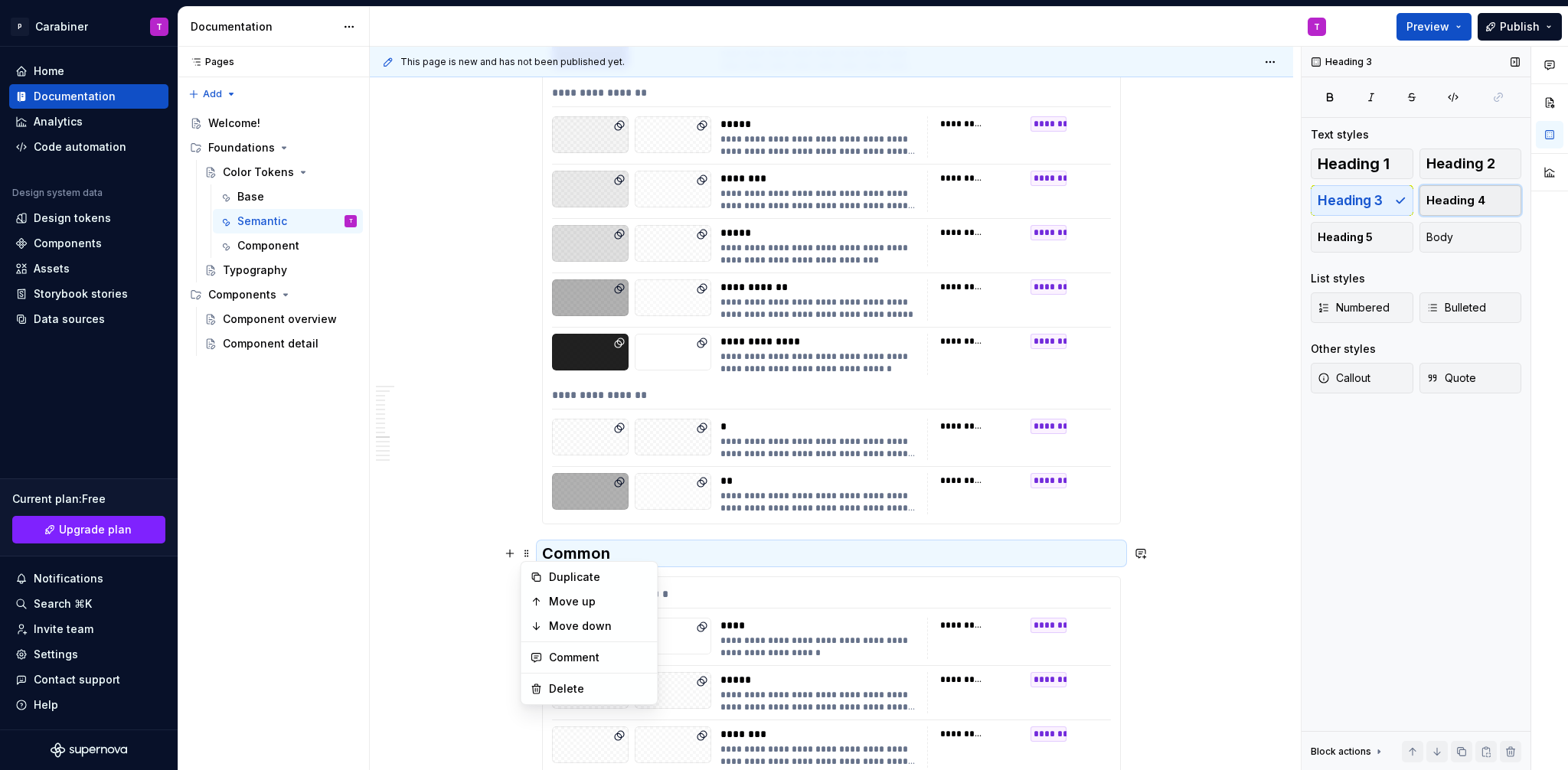
click at [1445, 200] on span "Heading 4" at bounding box center [1455, 200] width 59 height 15
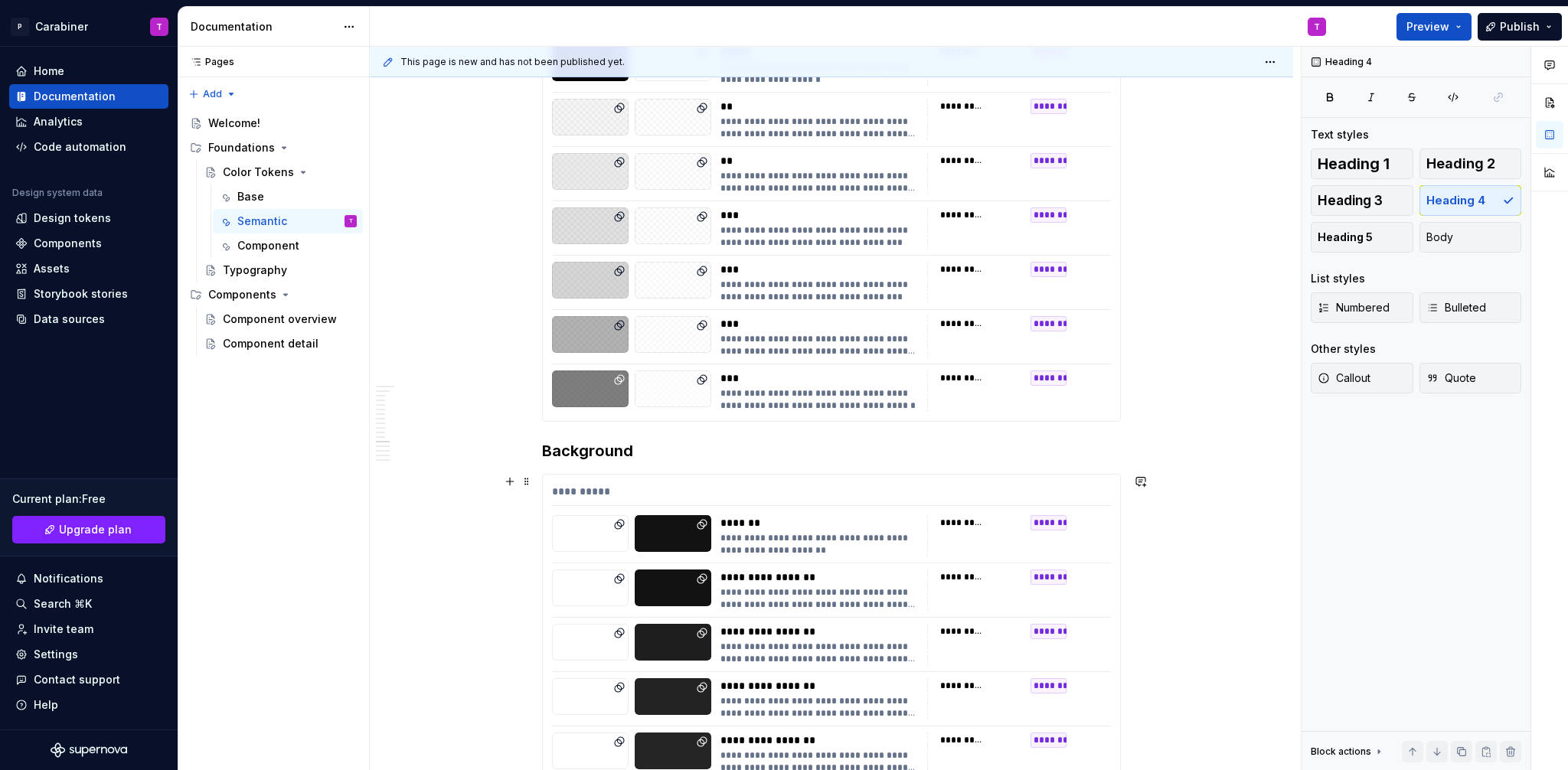
scroll to position [7907, 0]
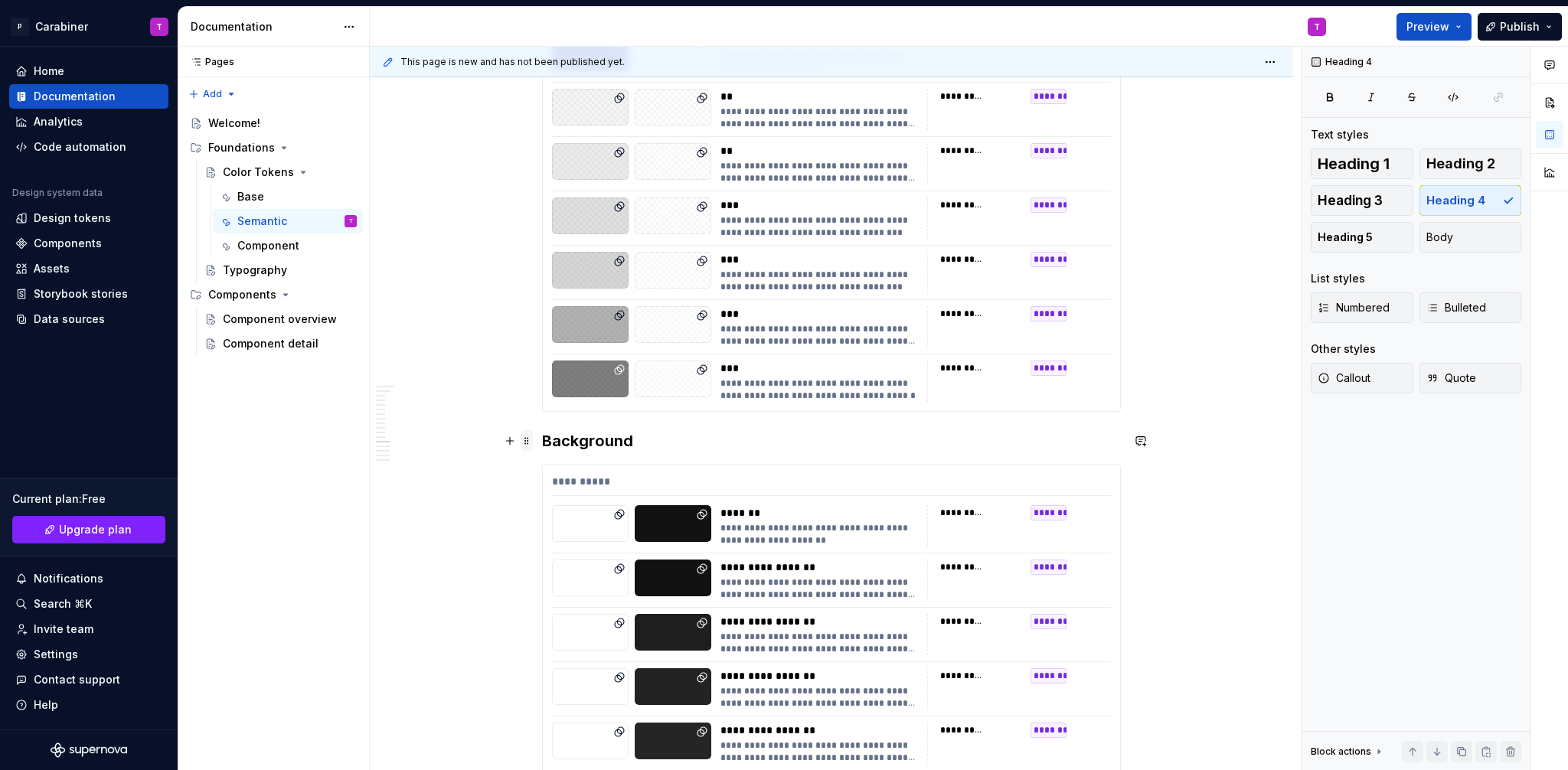
click at [526, 443] on span at bounding box center [526, 440] width 12 height 22
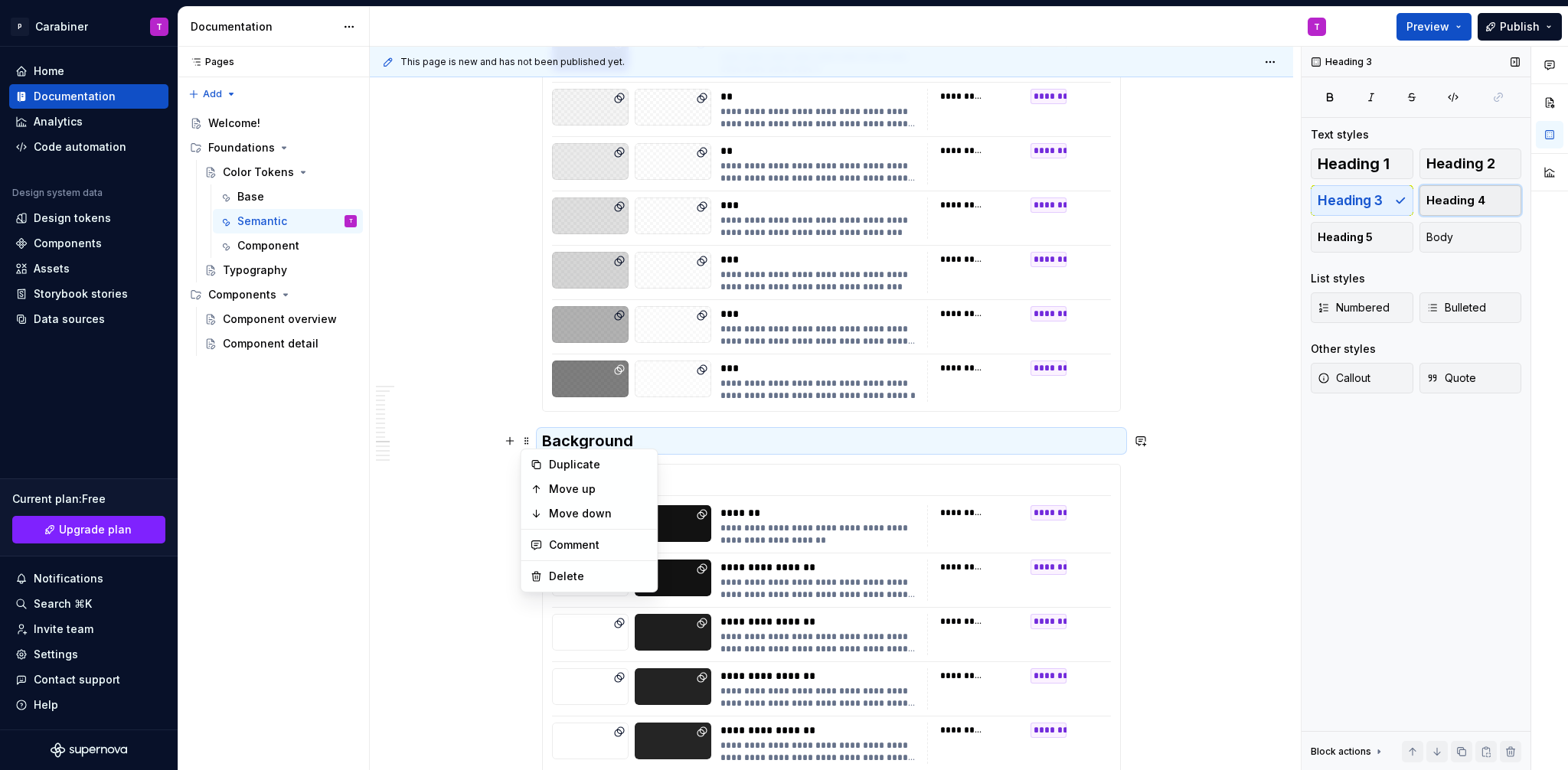
click at [1469, 196] on span "Heading 4" at bounding box center [1455, 200] width 59 height 15
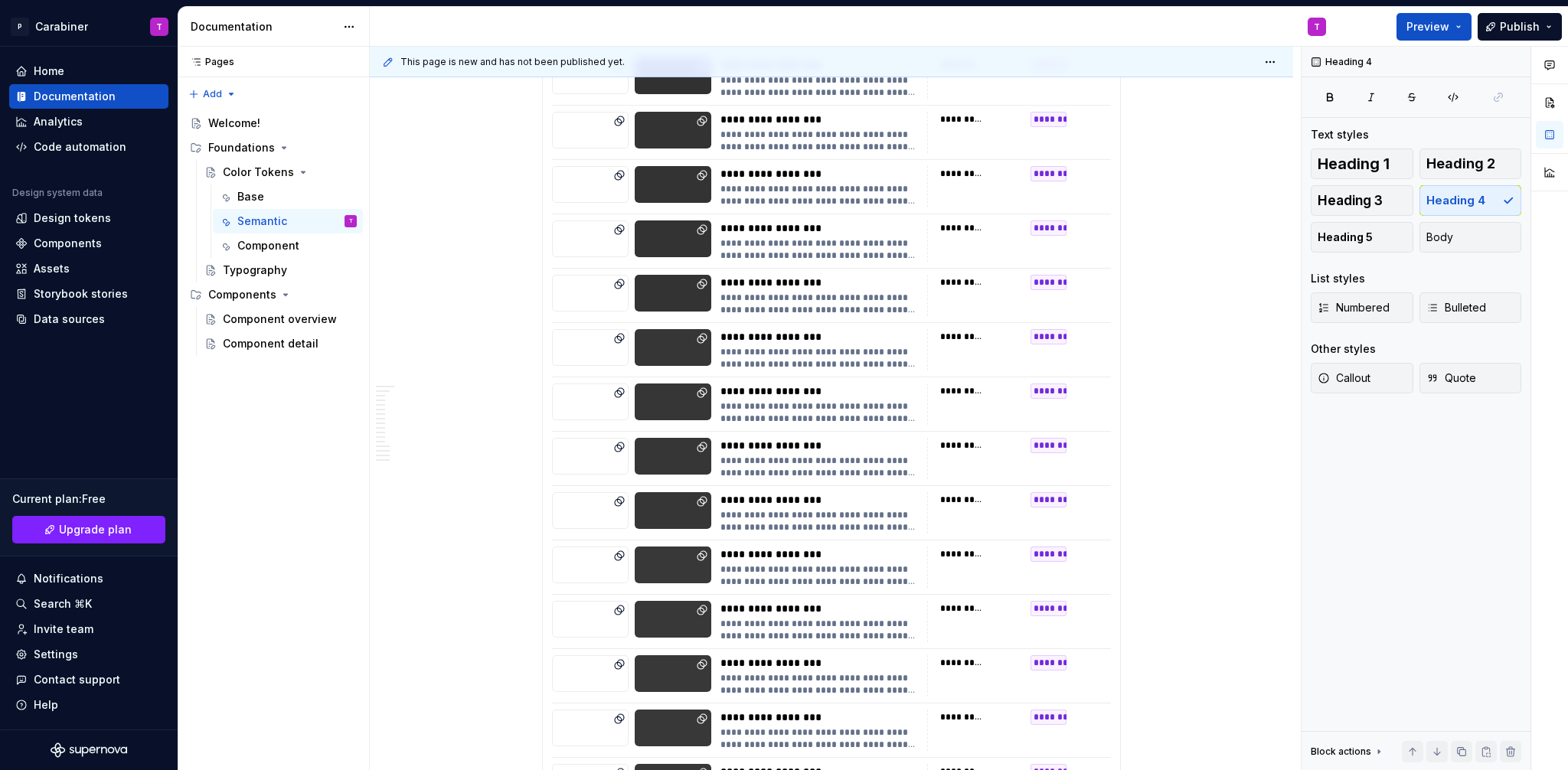
scroll to position [9309, 0]
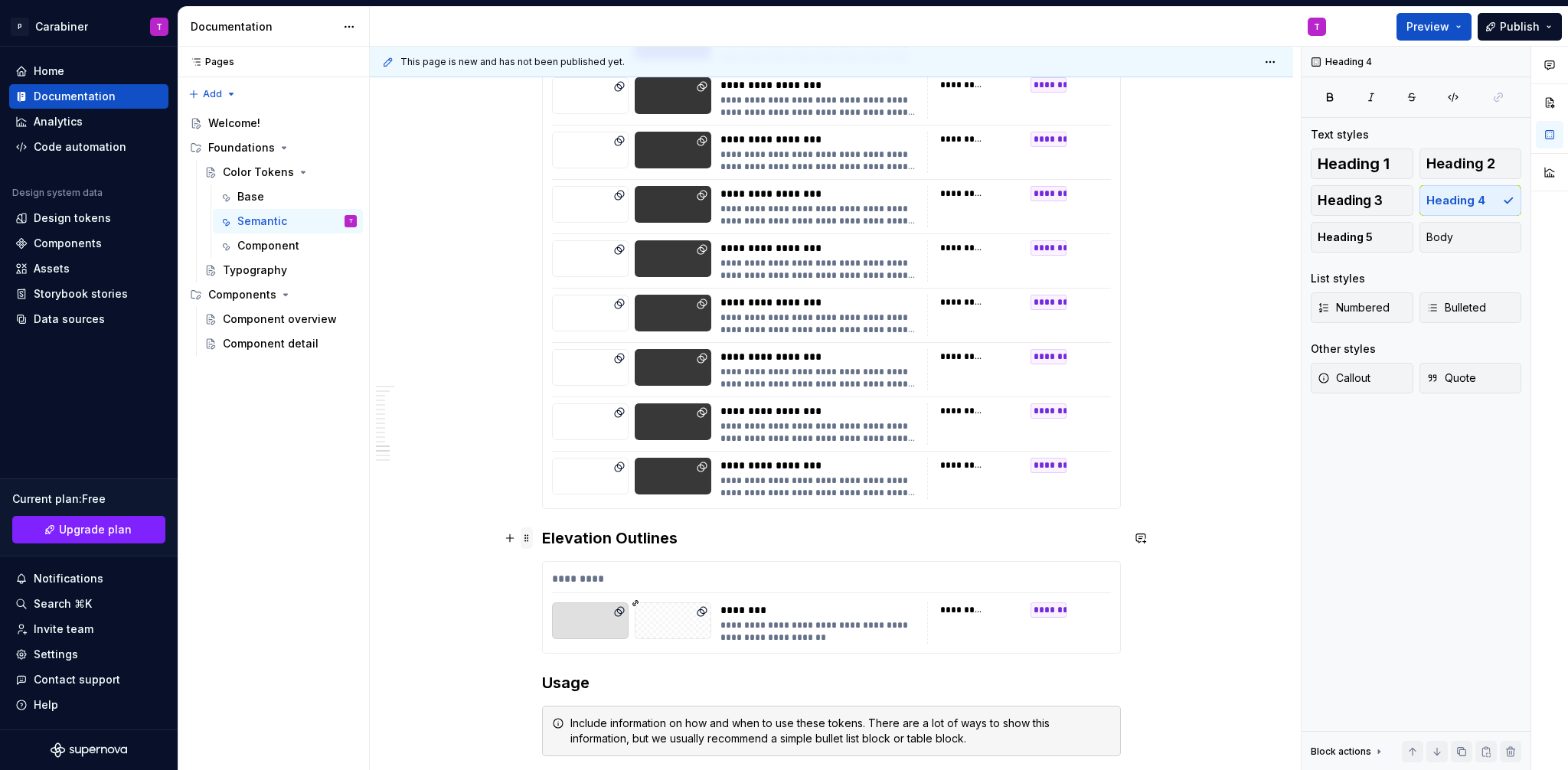
click at [527, 540] on span at bounding box center [526, 538] width 12 height 22
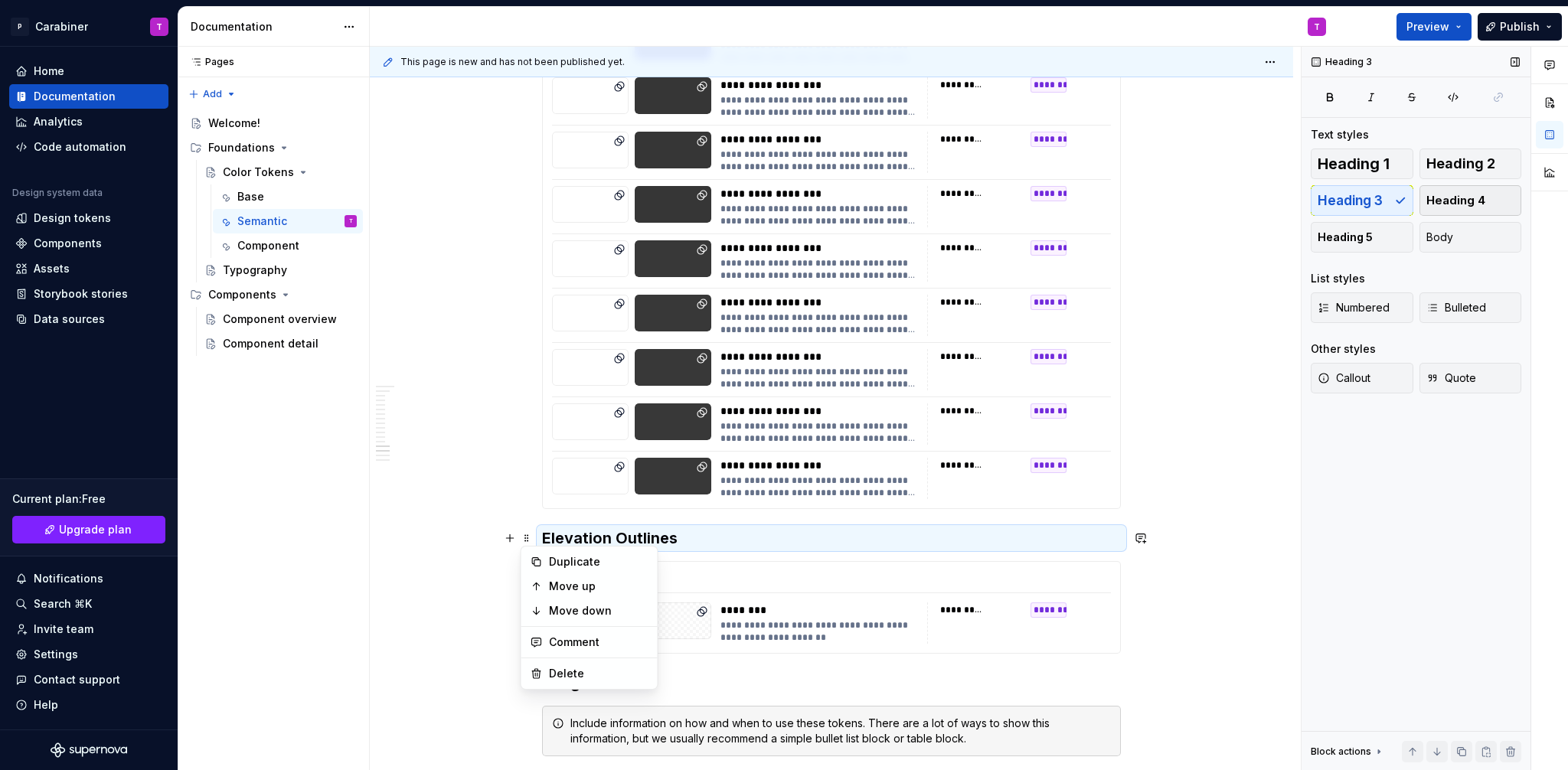
click at [1462, 203] on span "Heading 4" at bounding box center [1455, 200] width 59 height 15
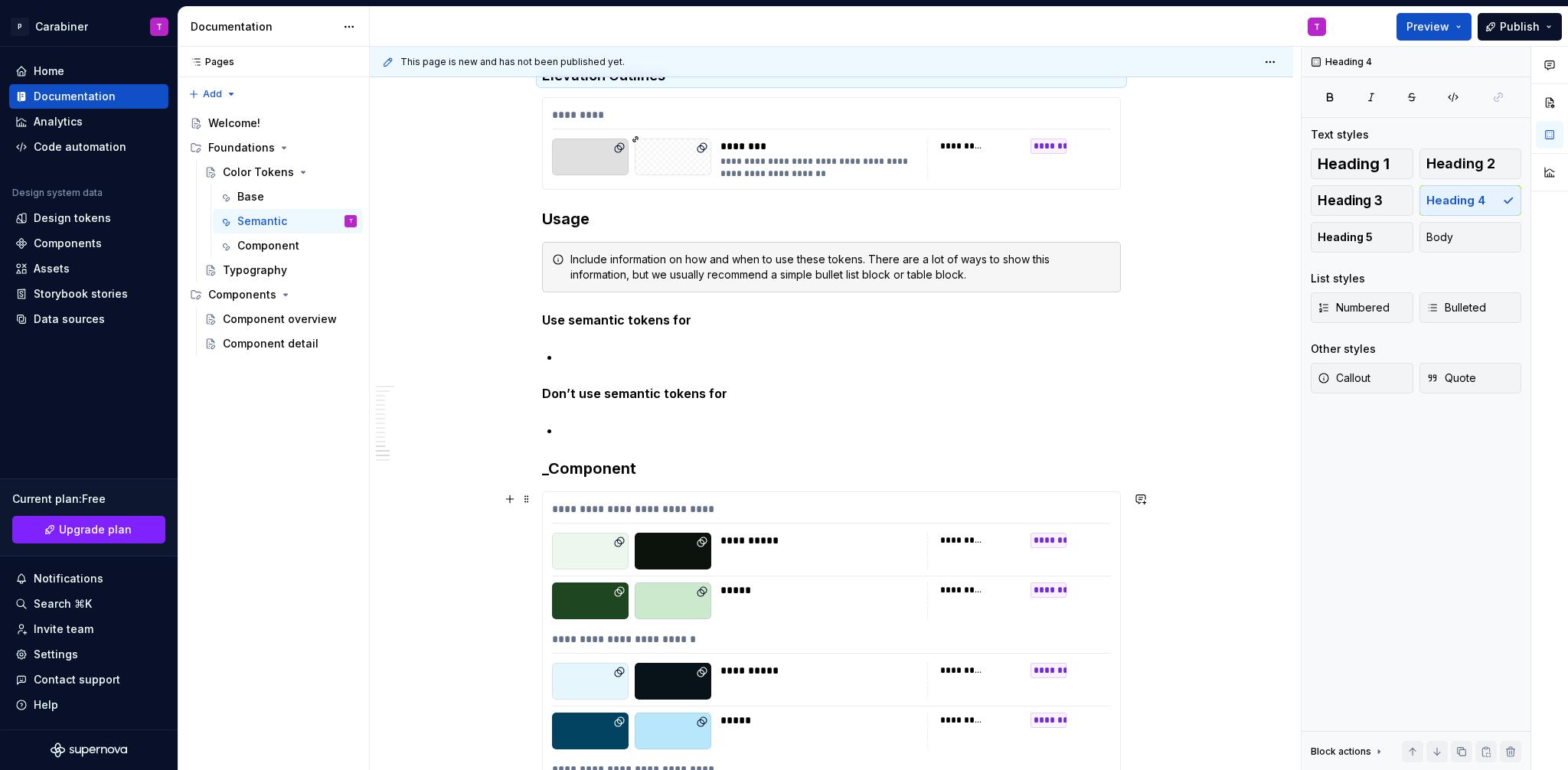
scroll to position [9894, 0]
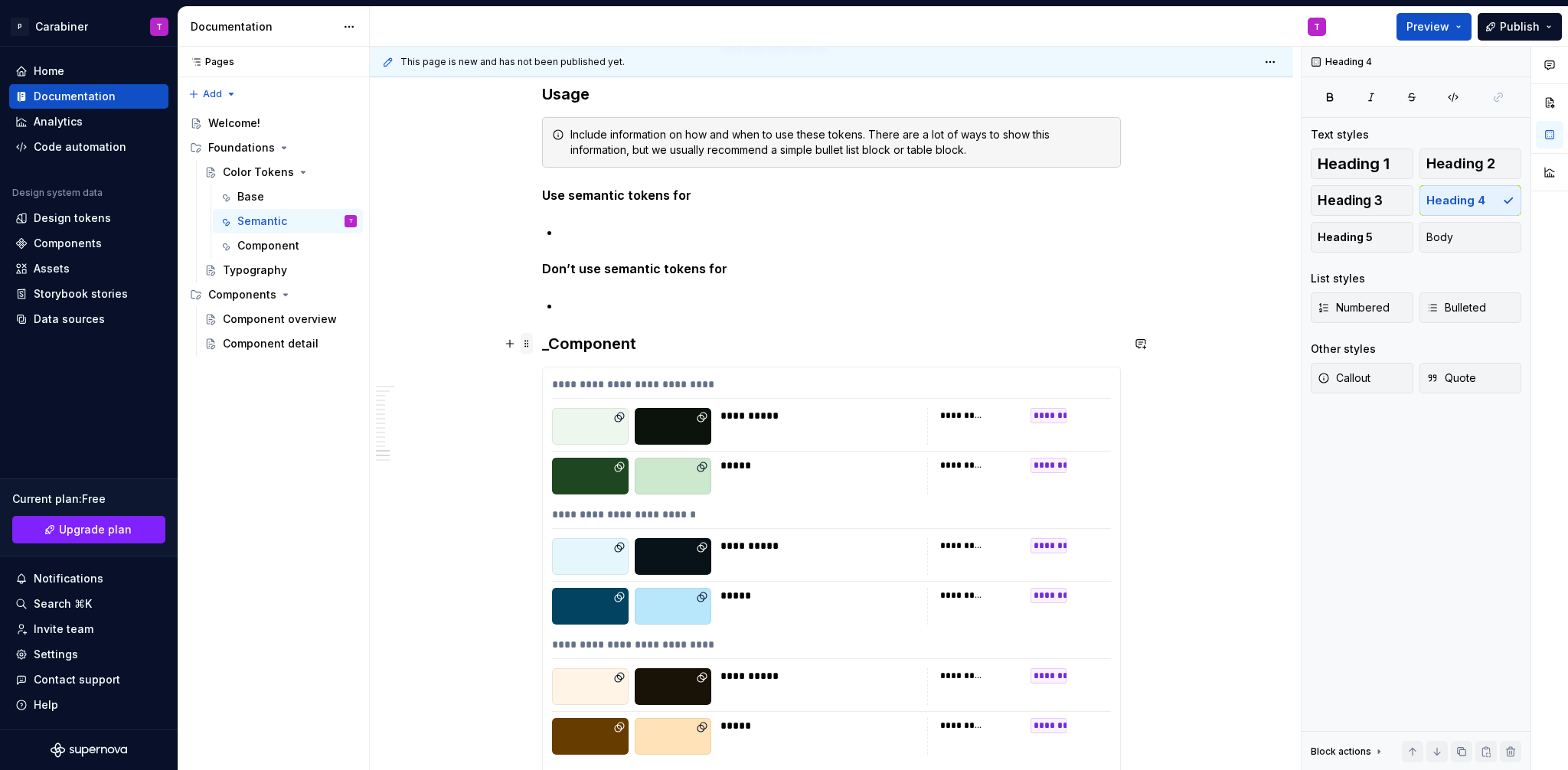
click at [528, 343] on span at bounding box center [526, 343] width 12 height 22
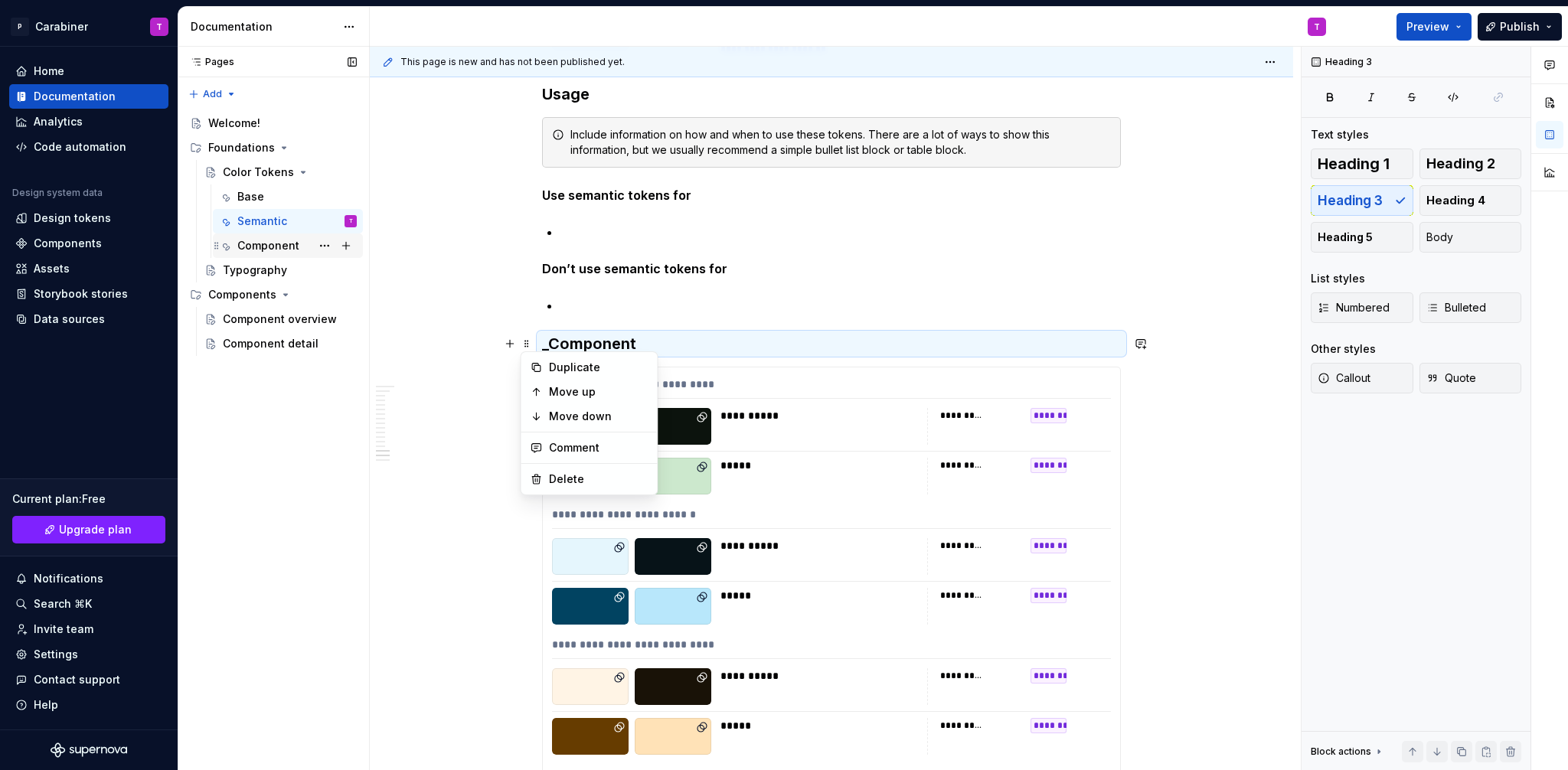
click at [275, 241] on div "Component" at bounding box center [268, 246] width 62 height 15
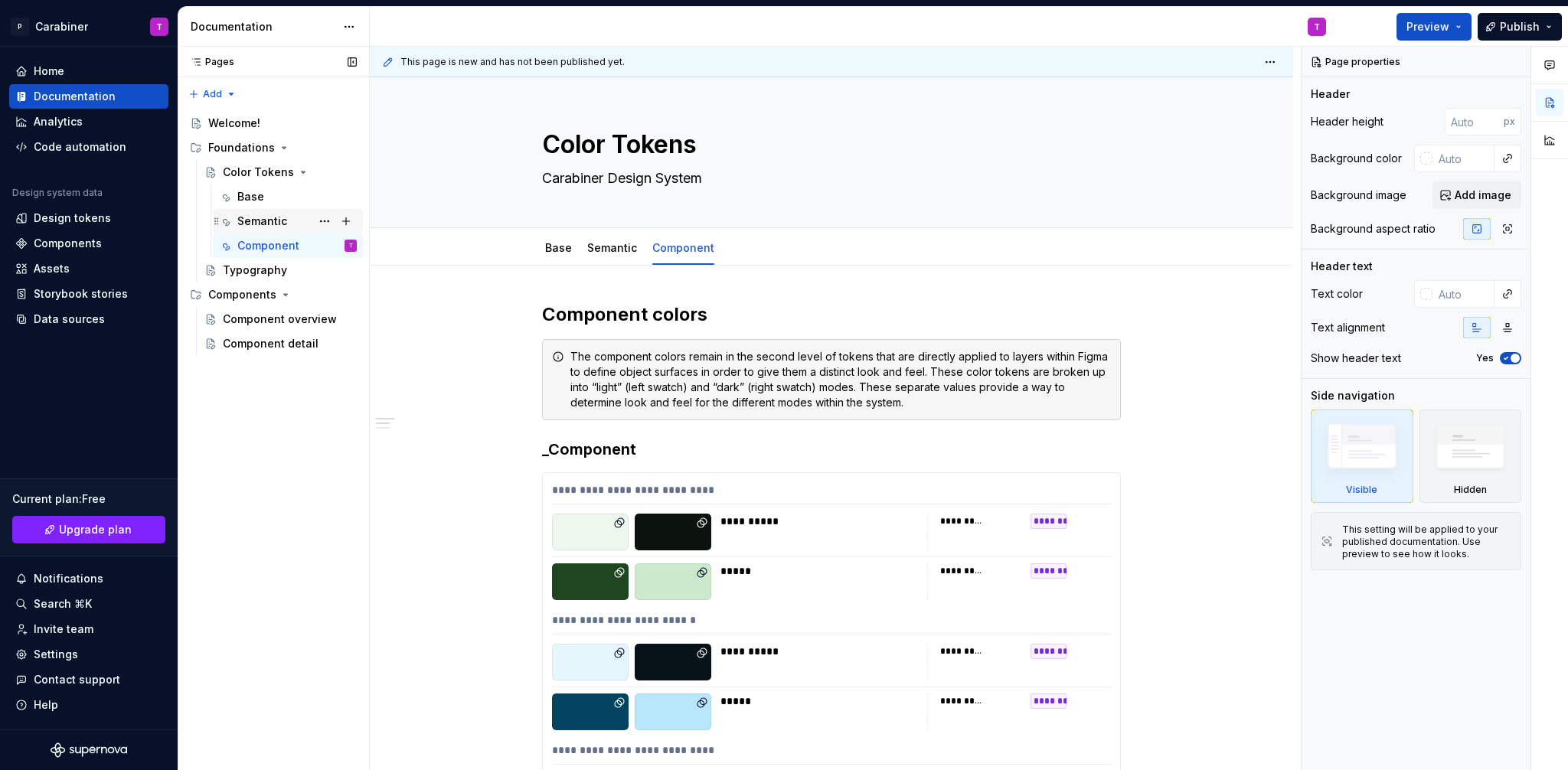
click at [257, 221] on div "Semantic" at bounding box center [263, 221] width 50 height 15
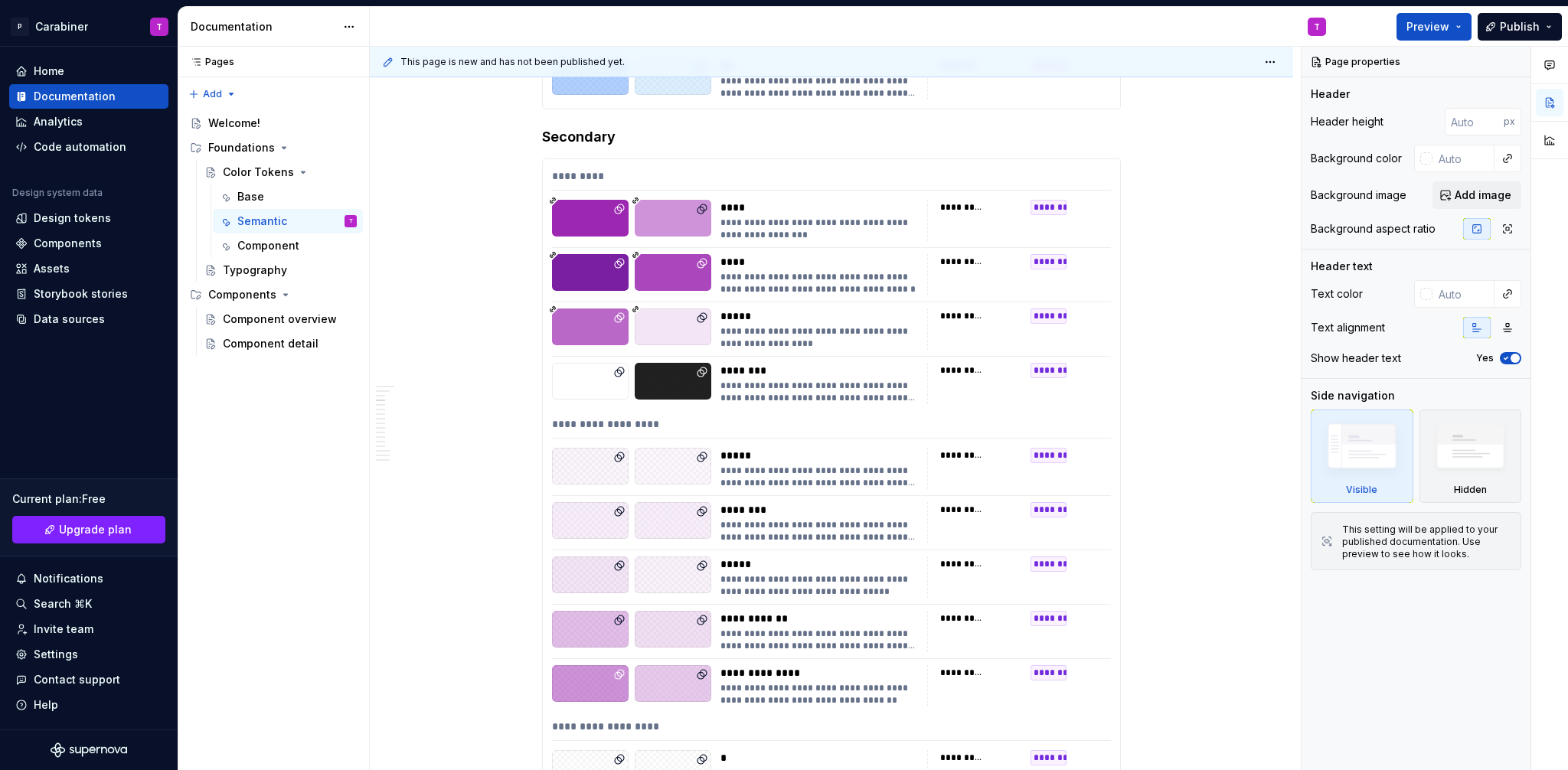
scroll to position [2375, 0]
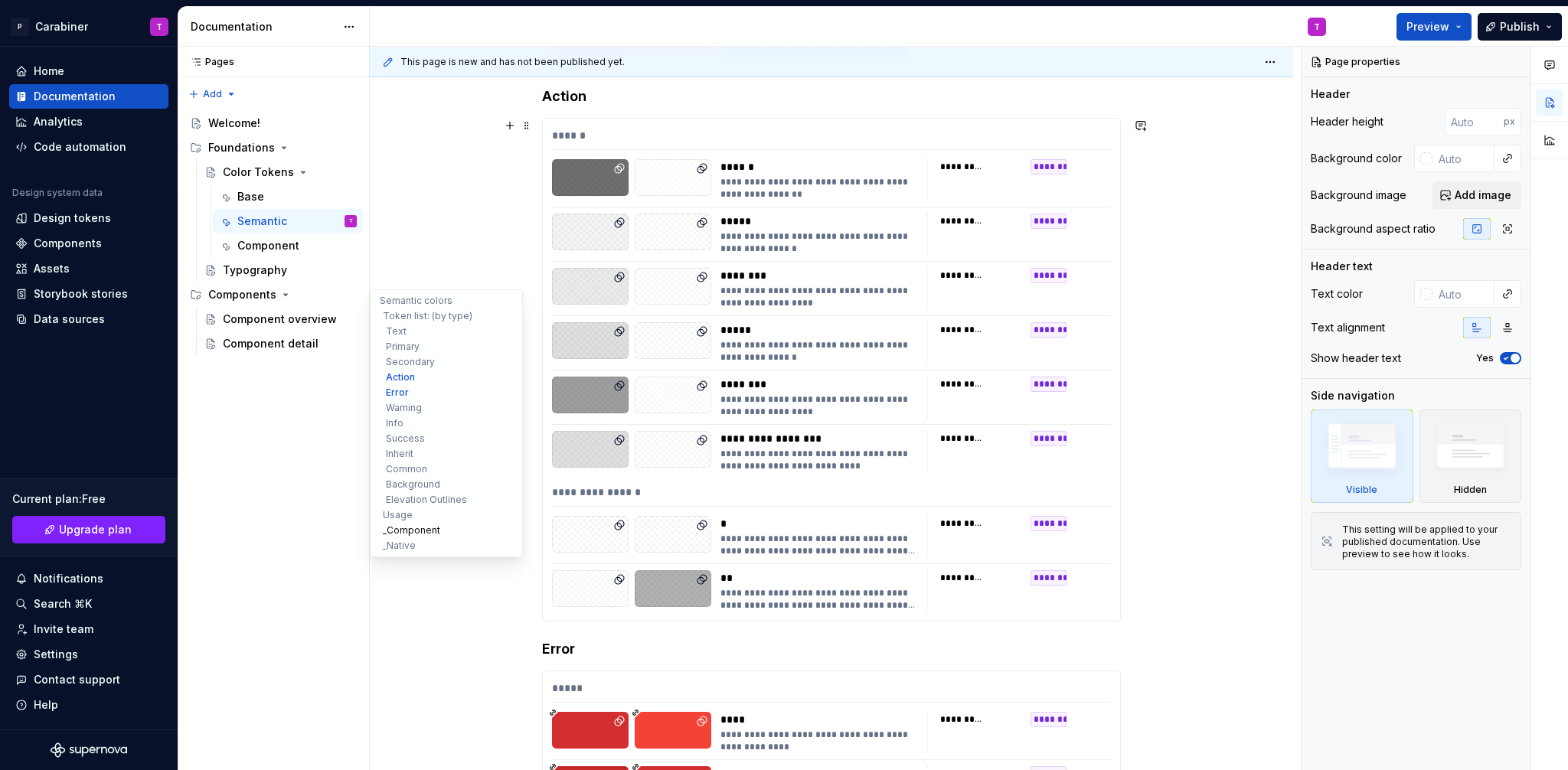
click at [398, 528] on button "_Component" at bounding box center [446, 530] width 145 height 15
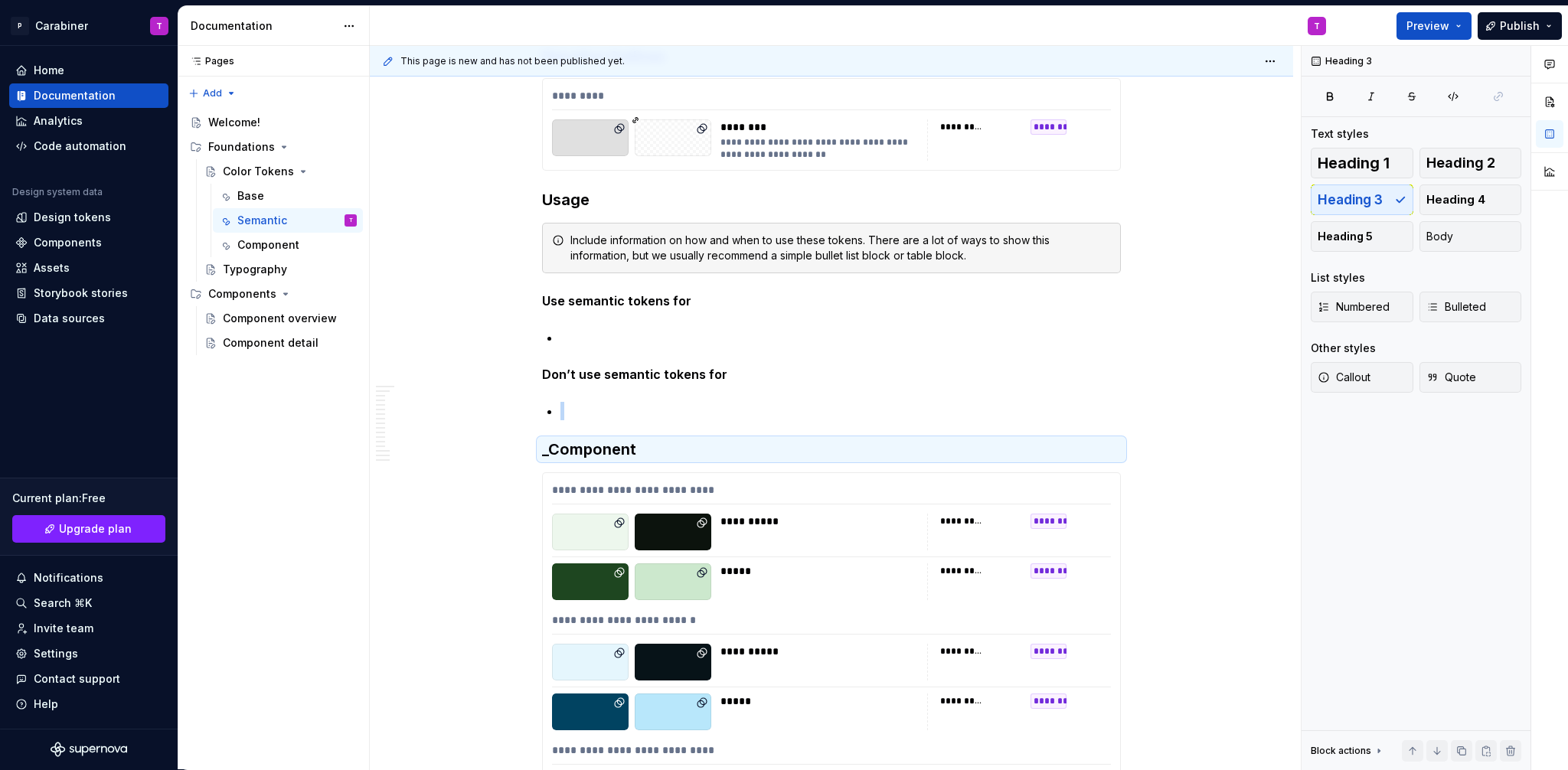
scroll to position [10105, 0]
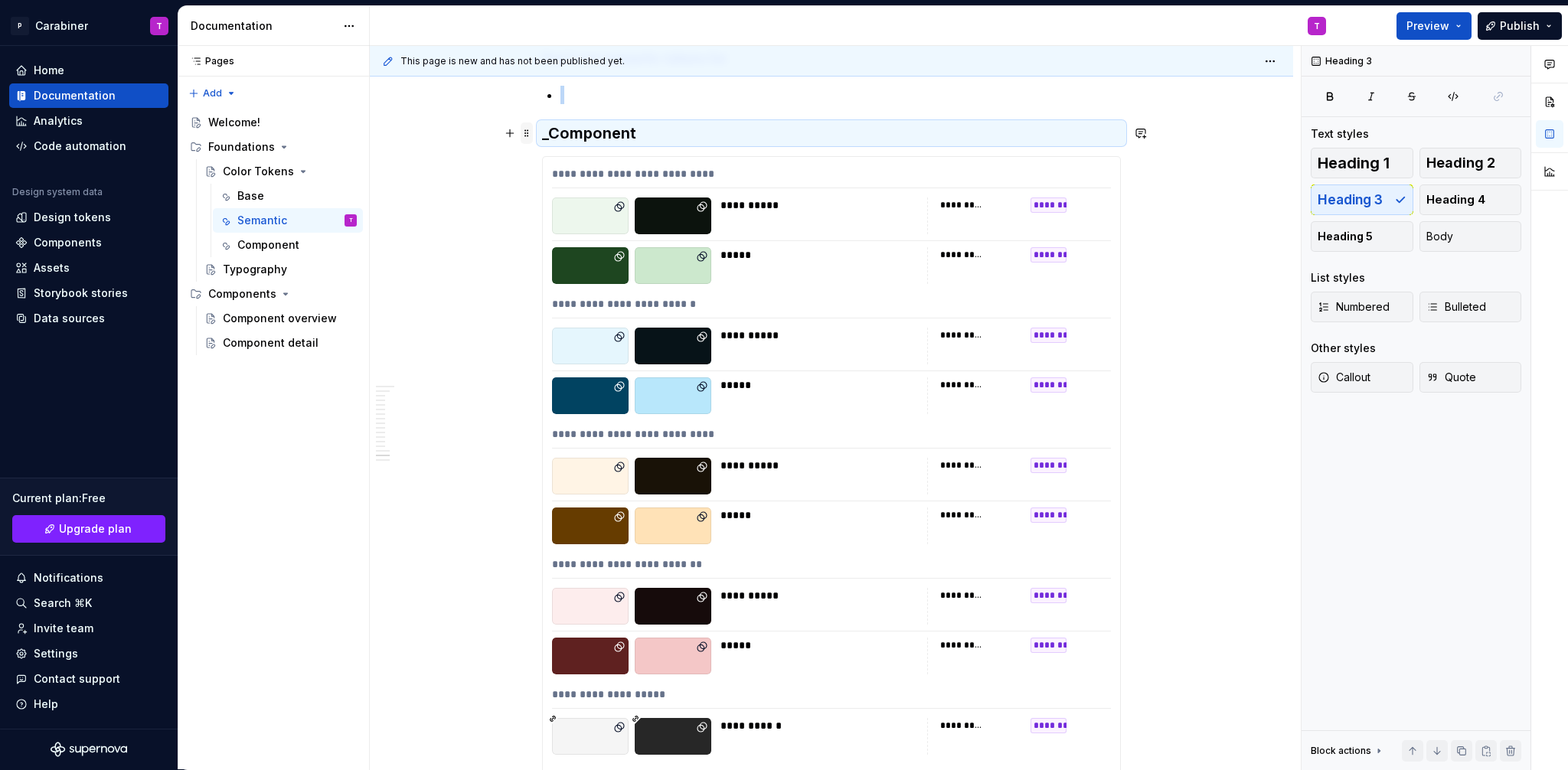
click at [527, 136] on span at bounding box center [526, 133] width 12 height 22
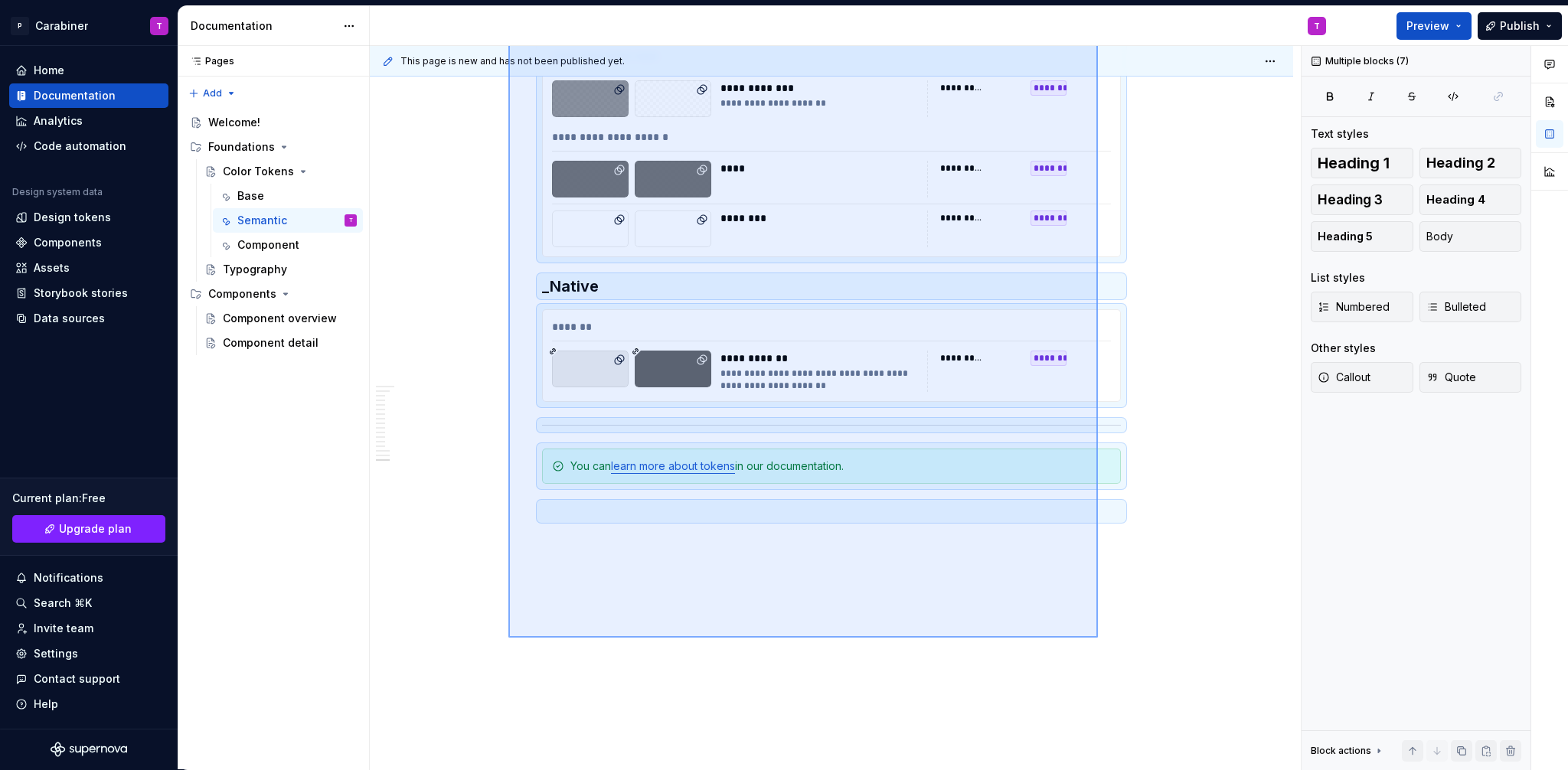
scroll to position [13454, 0]
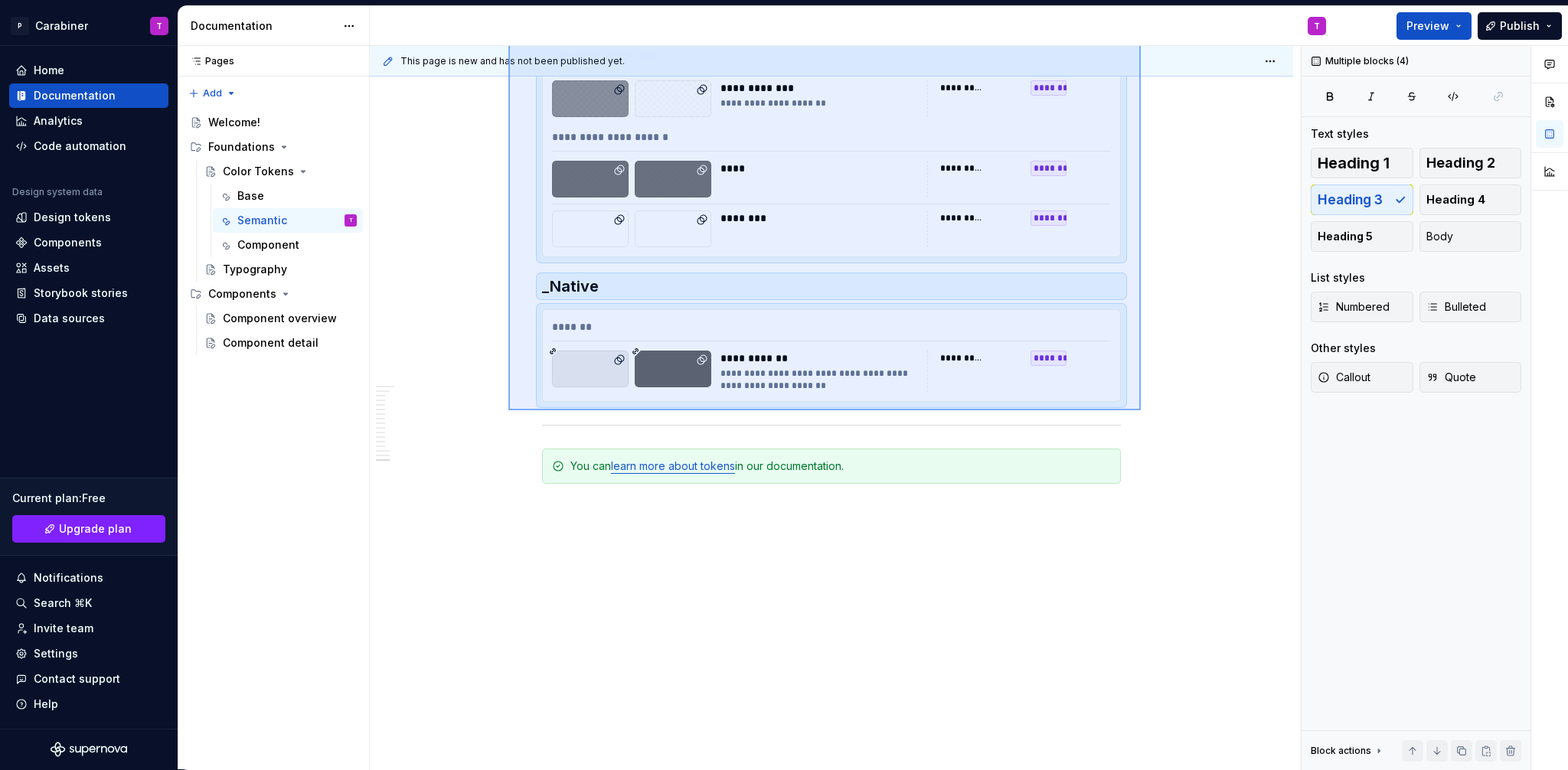
drag, startPoint x: 508, startPoint y: 109, endPoint x: 1140, endPoint y: 412, distance: 700.9
click at [1140, 412] on div "**********" at bounding box center [835, 408] width 931 height 724
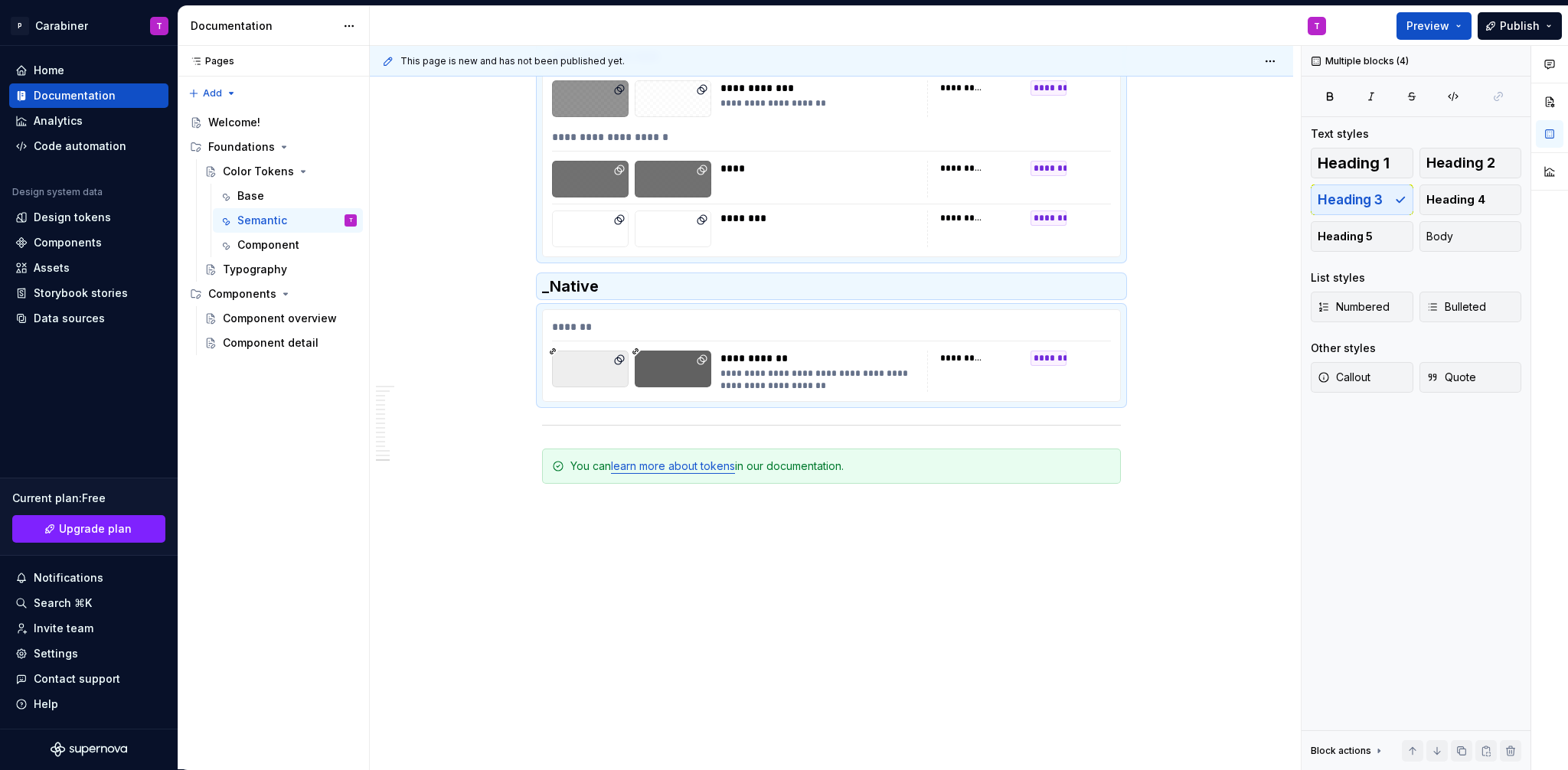
scroll to position [9807, 0]
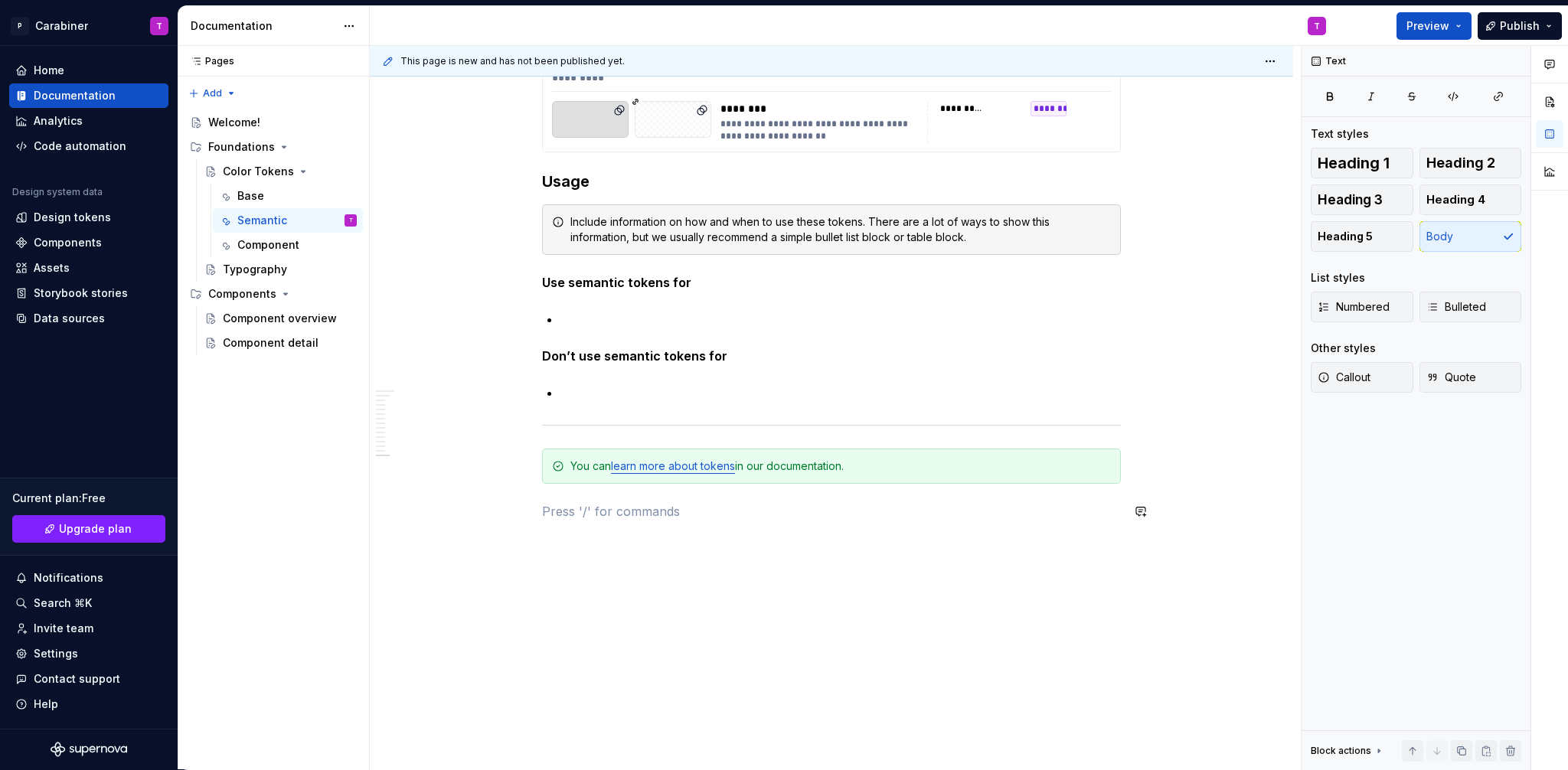
click at [526, 514] on span at bounding box center [526, 511] width 12 height 22
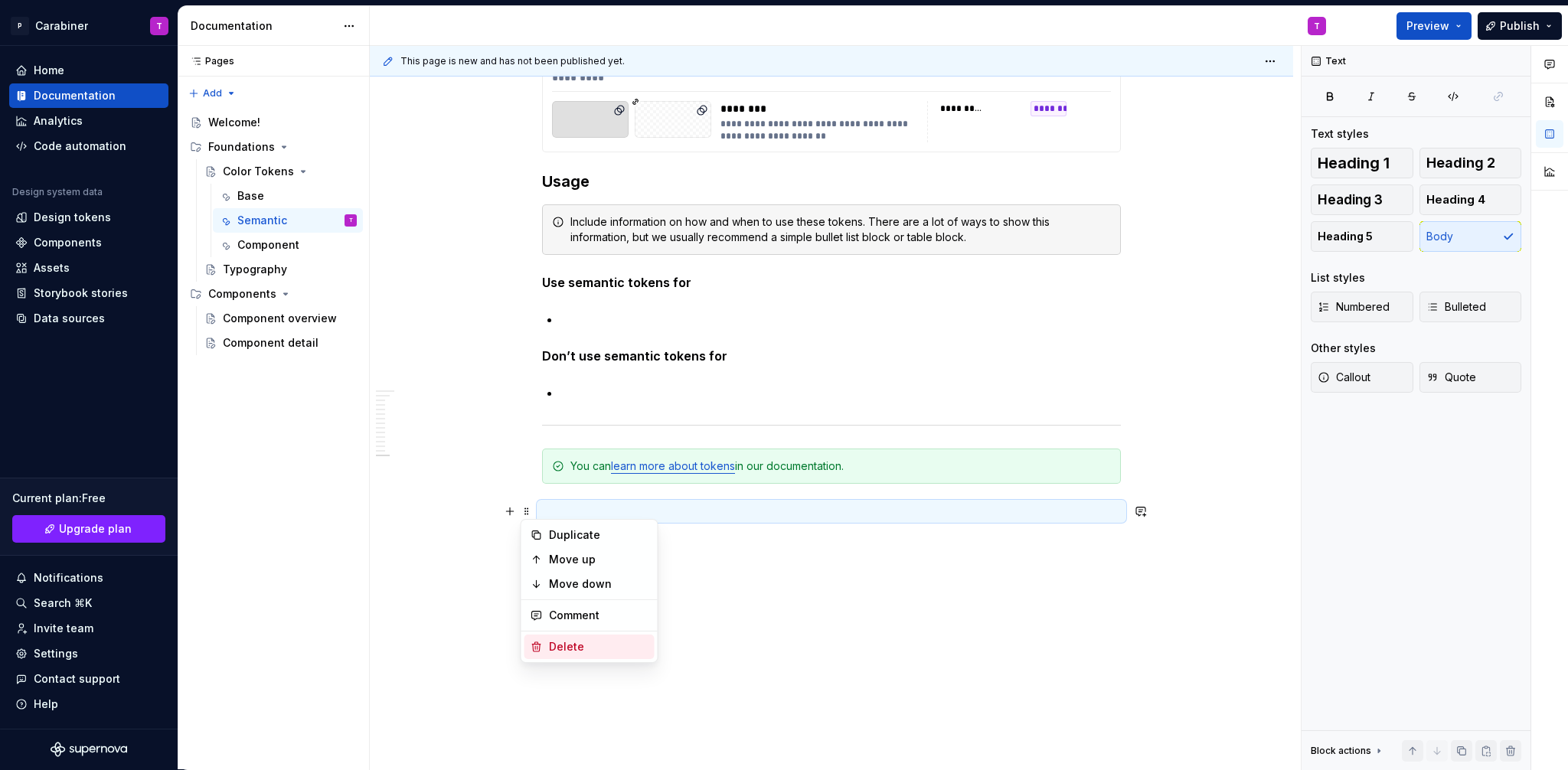
click at [569, 649] on div "Delete" at bounding box center [598, 646] width 99 height 15
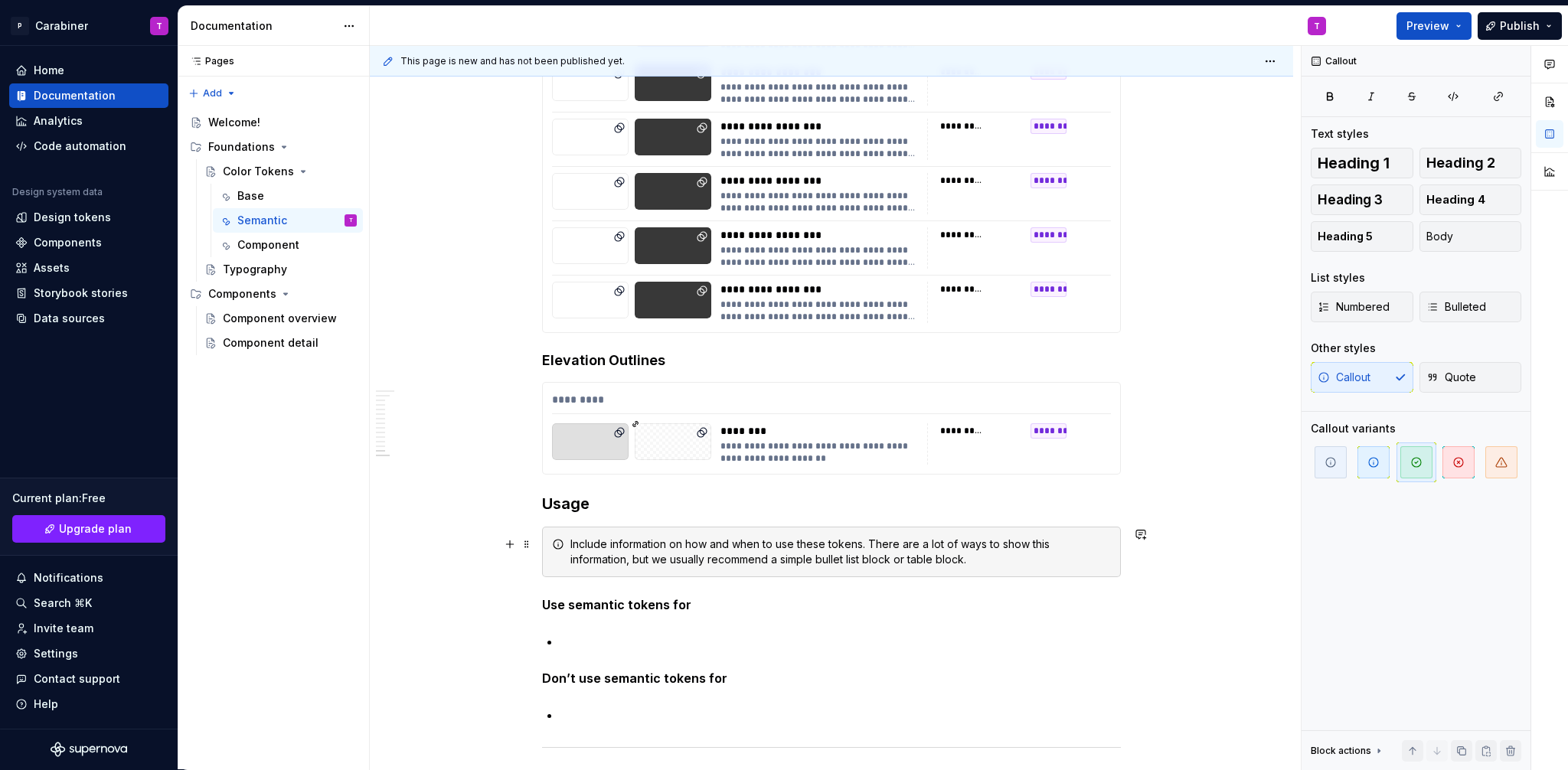
scroll to position [9474, 0]
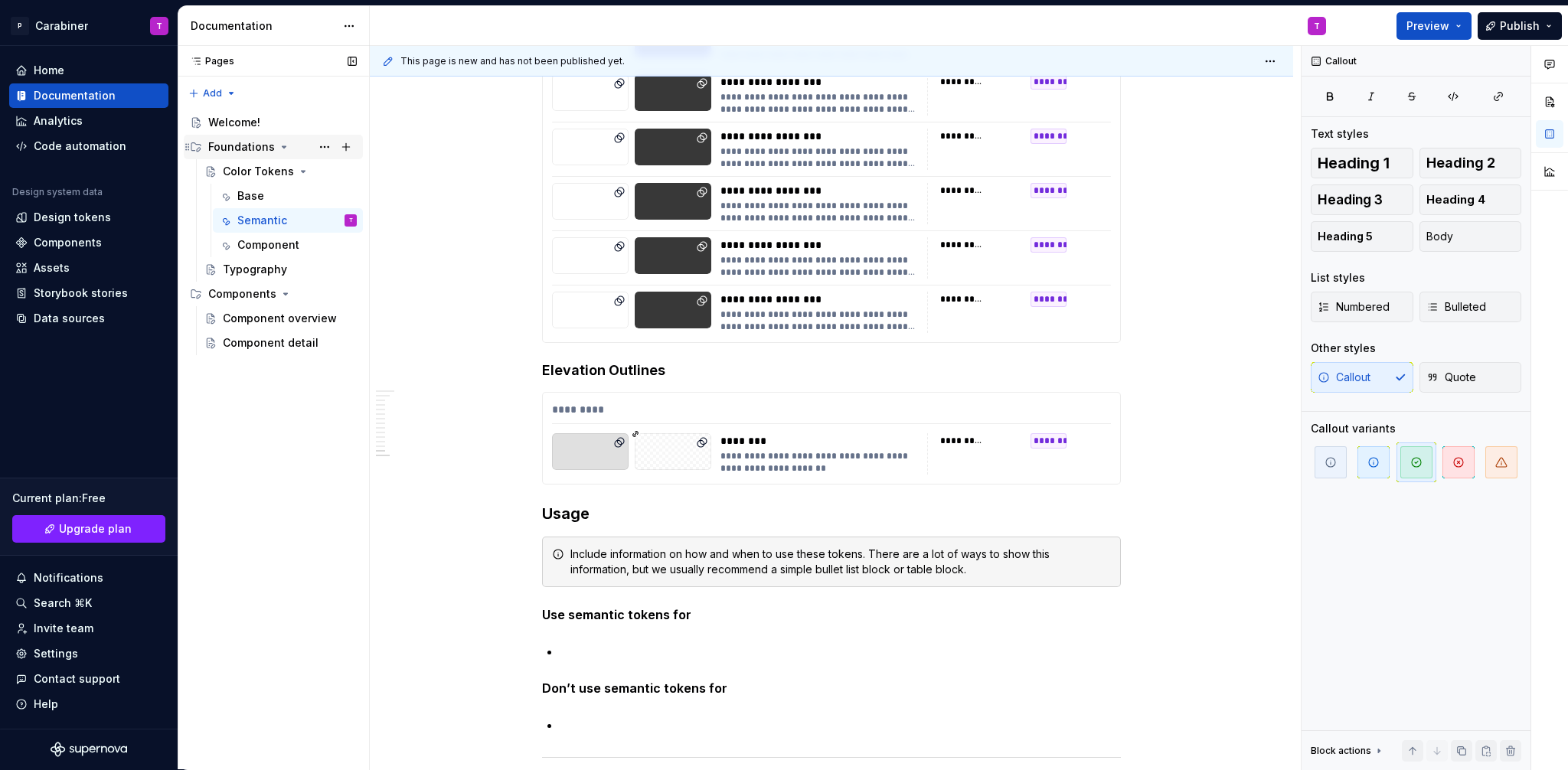
click at [234, 148] on div "Foundations" at bounding box center [242, 146] width 66 height 15
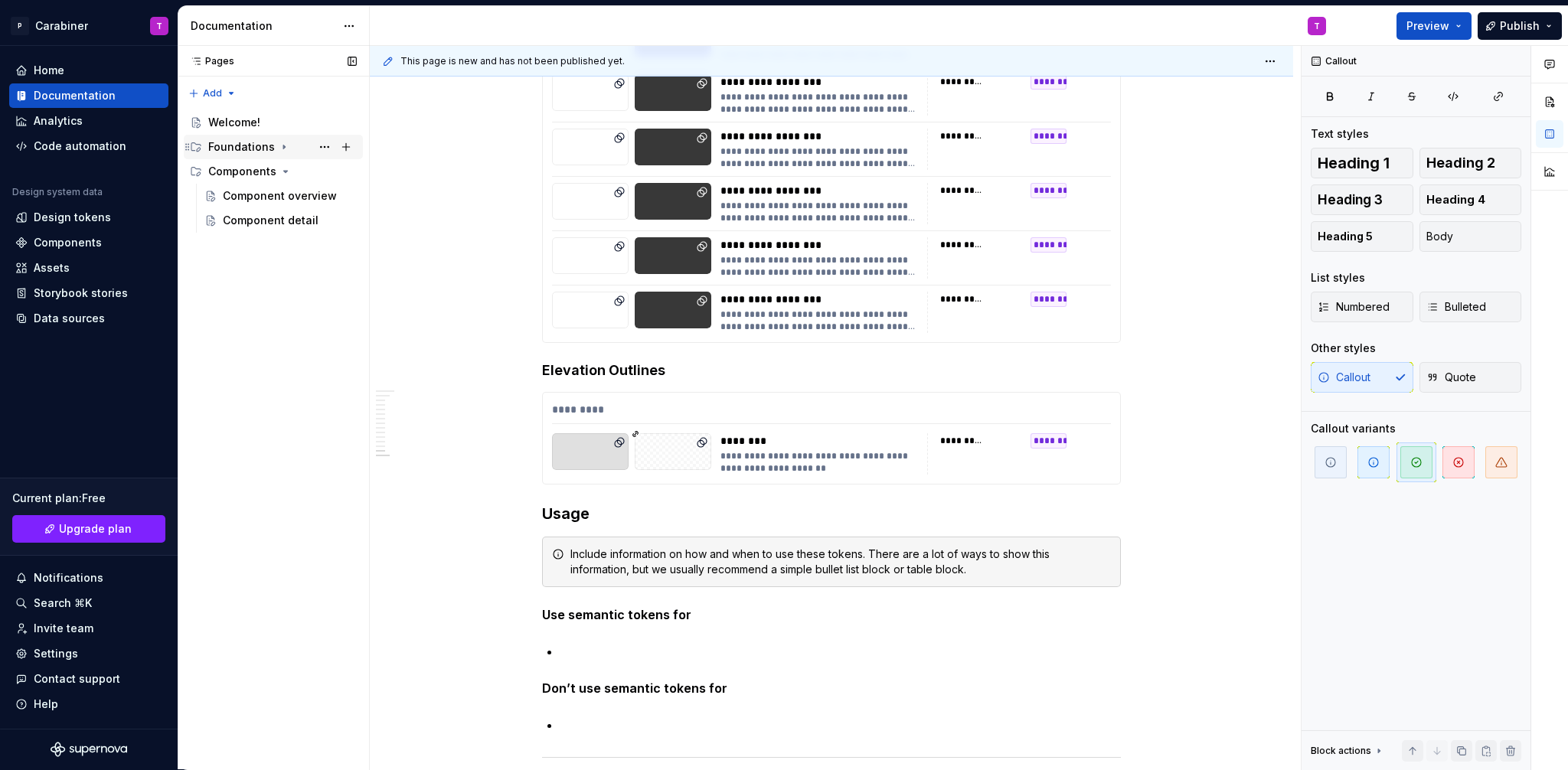
click at [234, 148] on div "Foundations" at bounding box center [242, 146] width 66 height 15
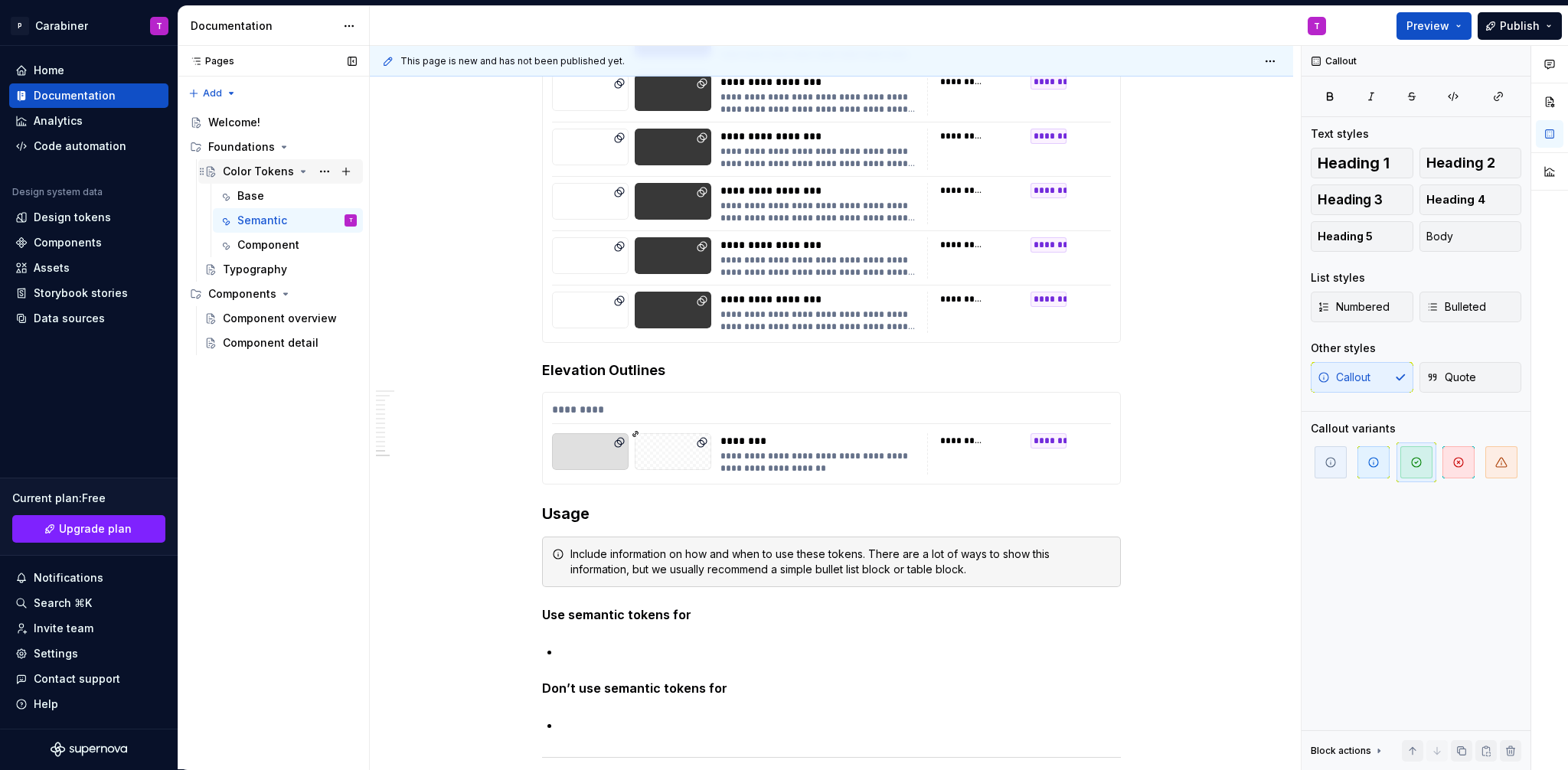
click at [243, 174] on div "Color Tokens" at bounding box center [259, 171] width 71 height 15
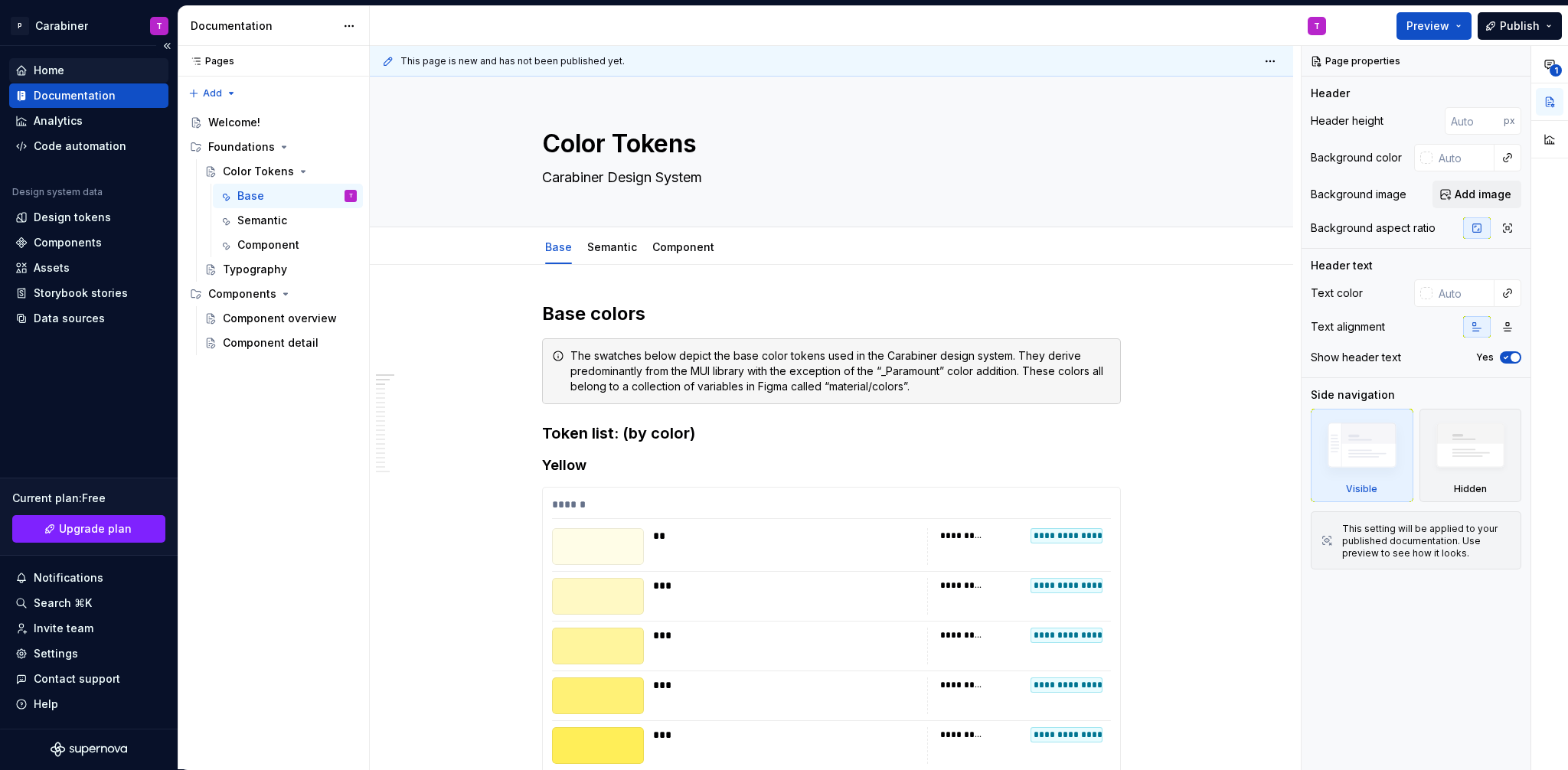
click at [44, 71] on div "Home" at bounding box center [49, 70] width 31 height 15
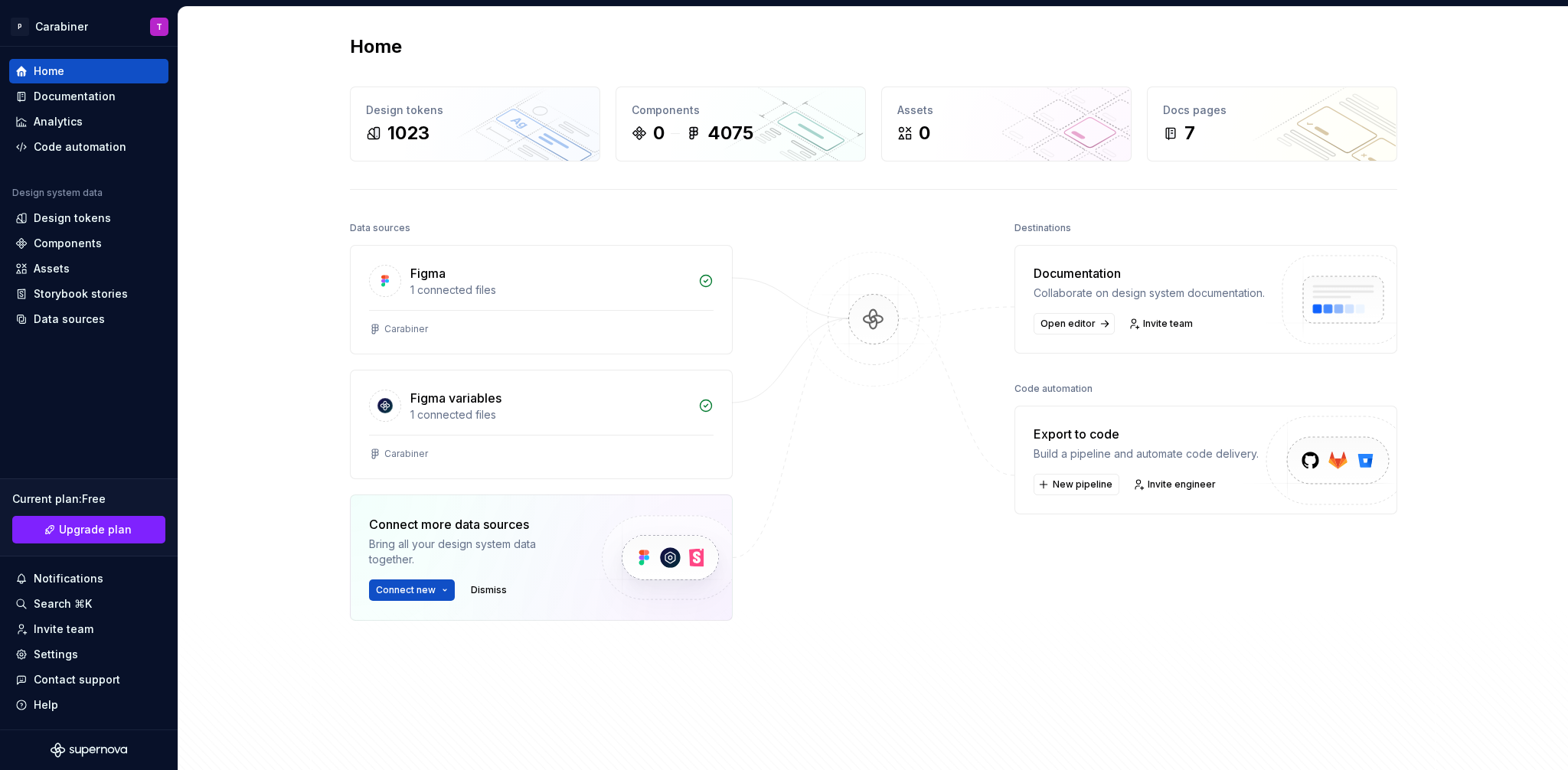
click at [1441, 48] on div "Home Design tokens 1023 Components 0 4075 Assets 0 Docs pages 7 Data sources Fi…" at bounding box center [873, 397] width 1389 height 780
click at [60, 95] on div "Documentation" at bounding box center [74, 96] width 82 height 15
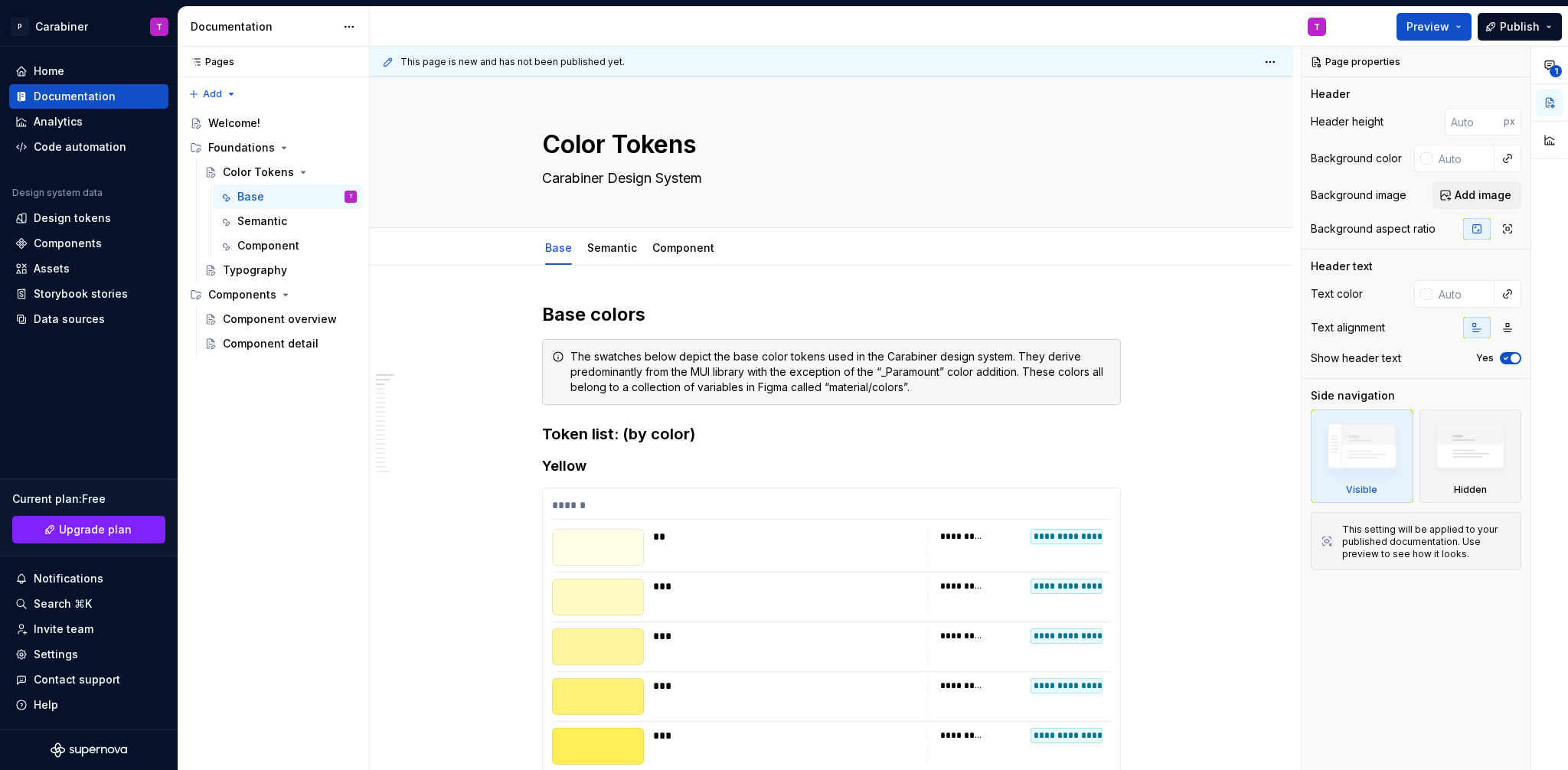
type textarea "*"
